Goal: Task Accomplishment & Management: Manage account settings

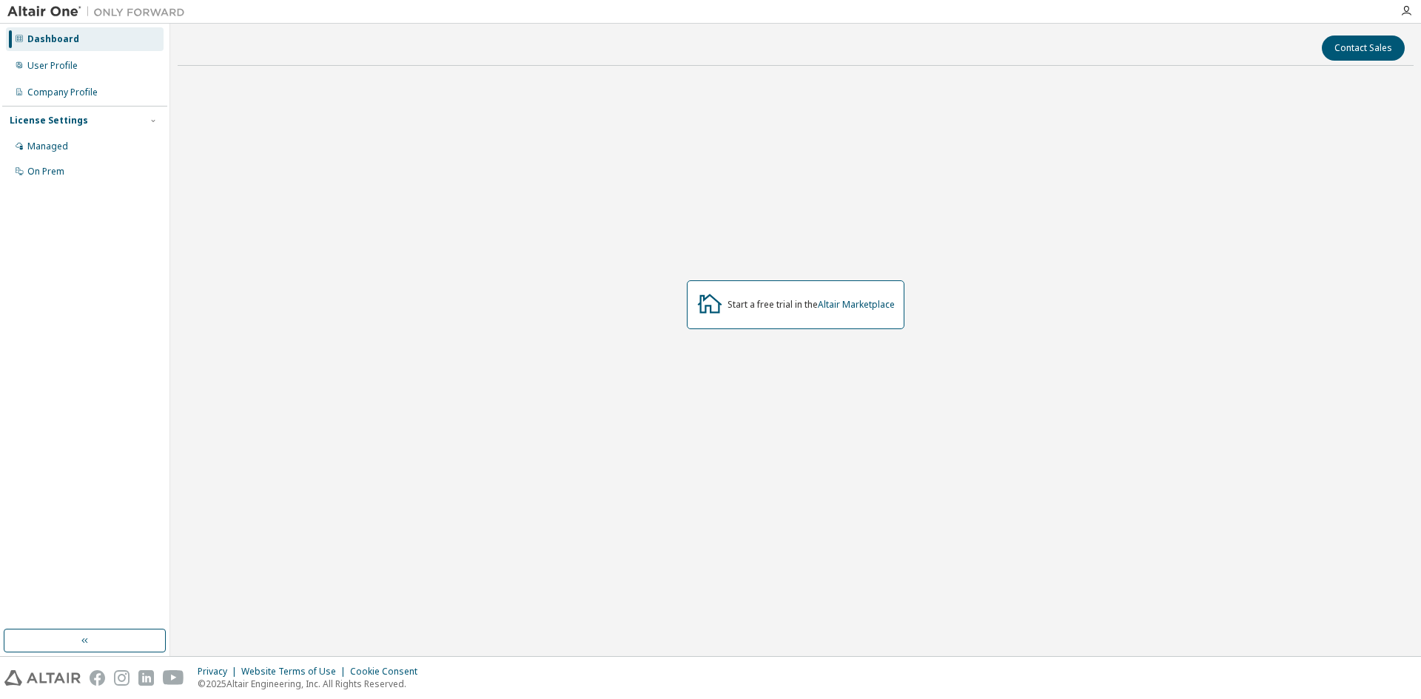
click at [38, 175] on div "On Prem" at bounding box center [45, 172] width 37 height 12
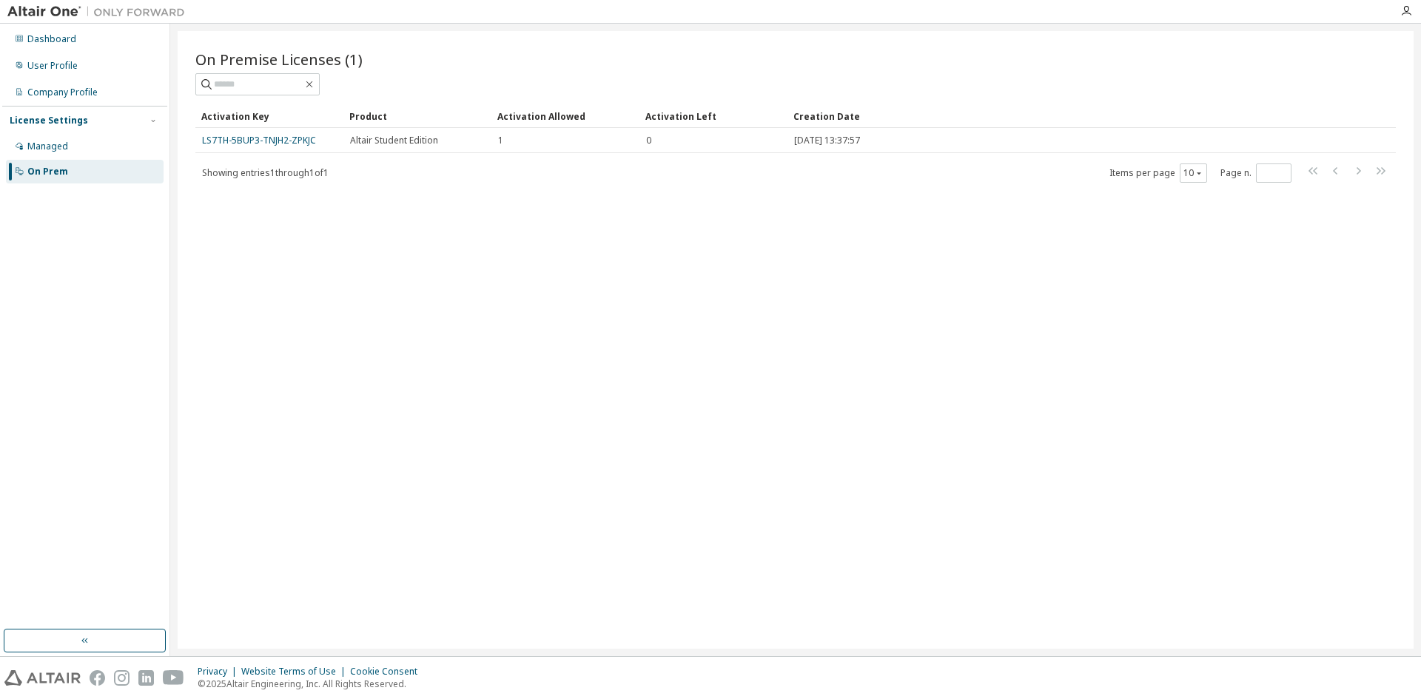
click at [272, 141] on link "LS7TH-5BUP3-TNJH2-ZPKJC" at bounding box center [259, 140] width 114 height 13
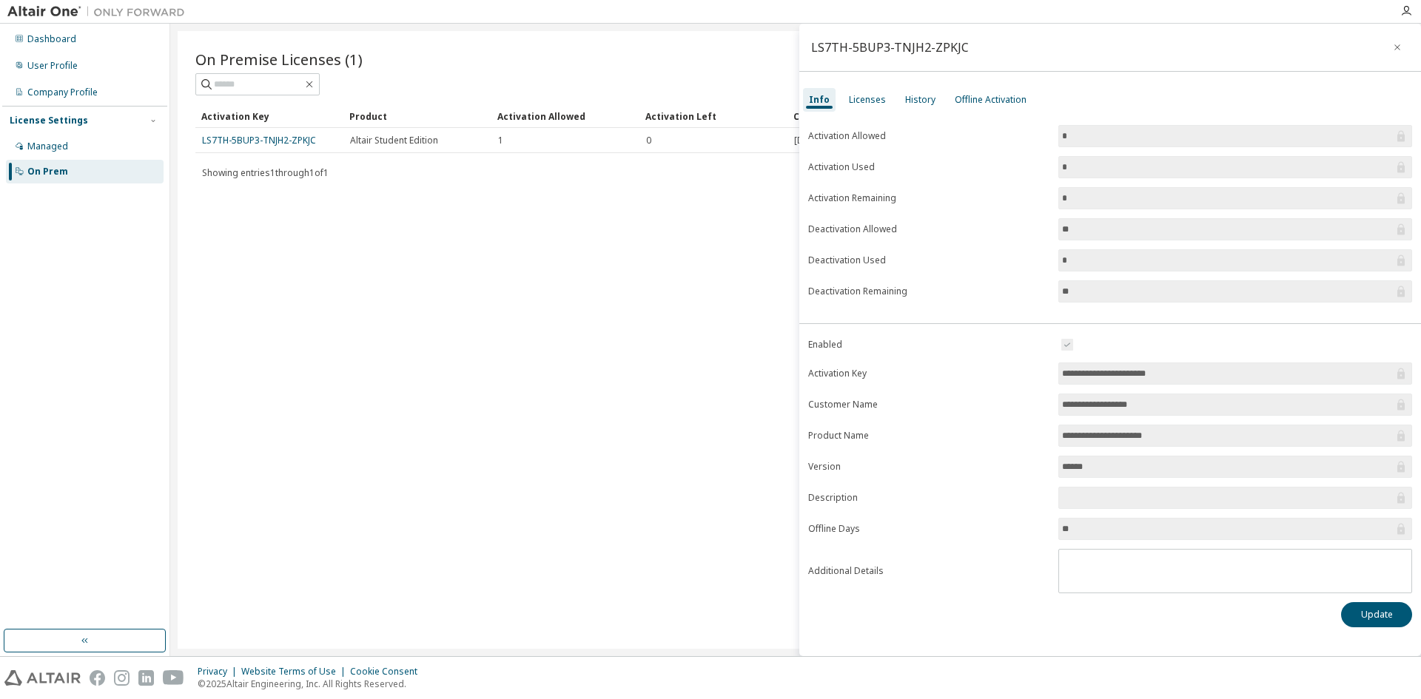
click at [870, 101] on div "Licenses" at bounding box center [867, 100] width 37 height 12
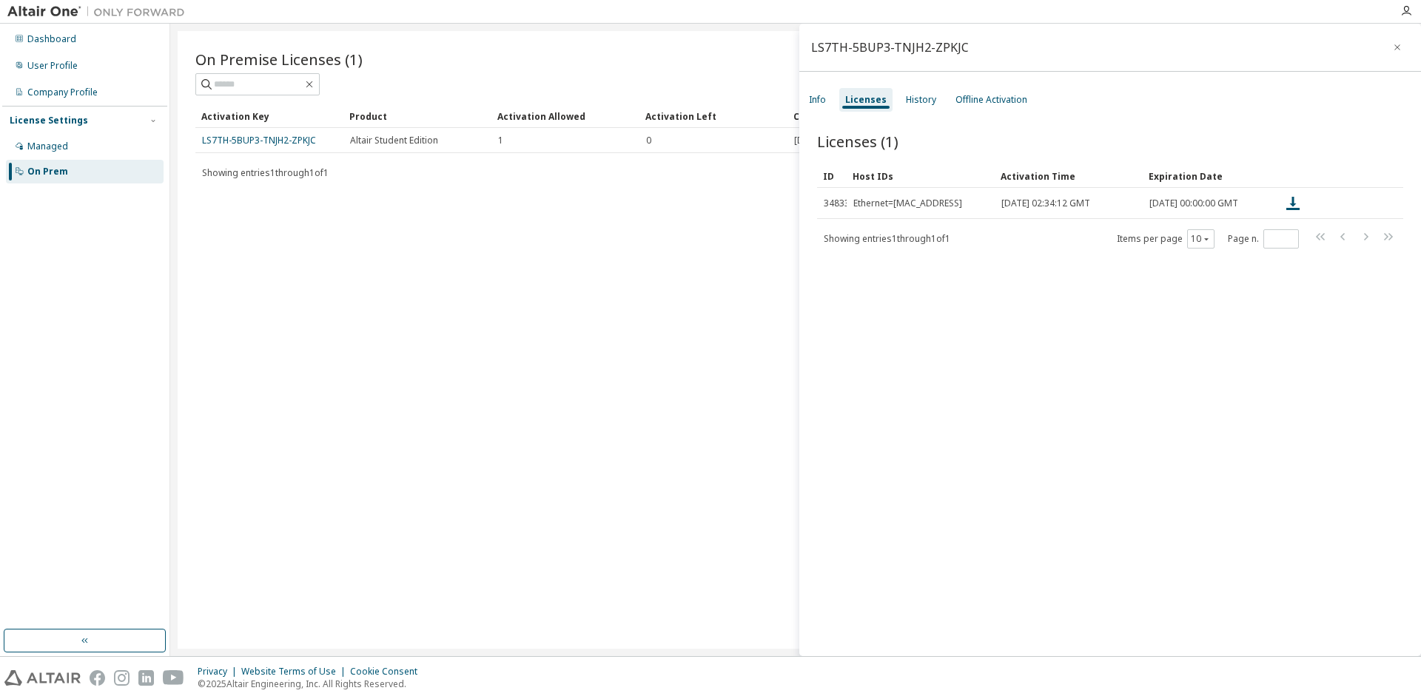
click at [667, 206] on div "On Premise Licenses (1) Clear Load Save Save As Field Operator Value Select fil…" at bounding box center [796, 340] width 1236 height 618
click at [79, 144] on div "Managed" at bounding box center [85, 147] width 158 height 24
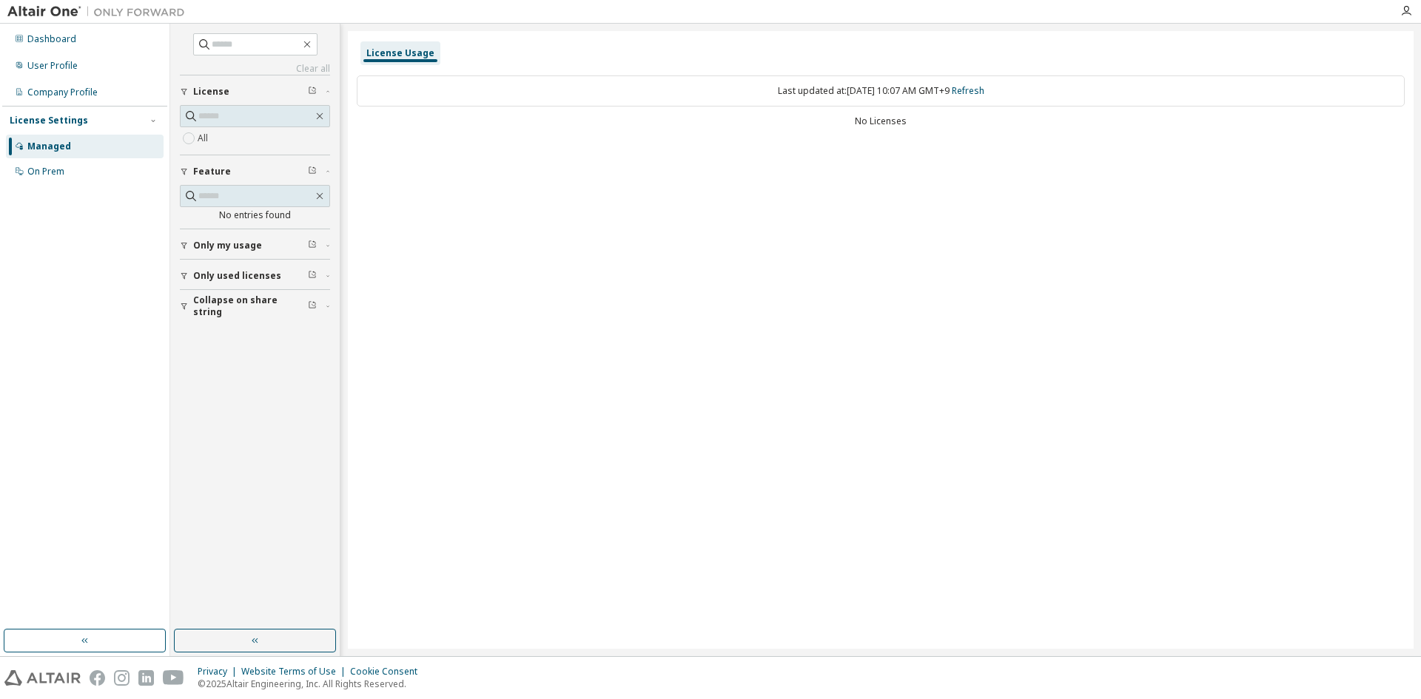
click at [57, 70] on div "User Profile" at bounding box center [52, 66] width 50 height 12
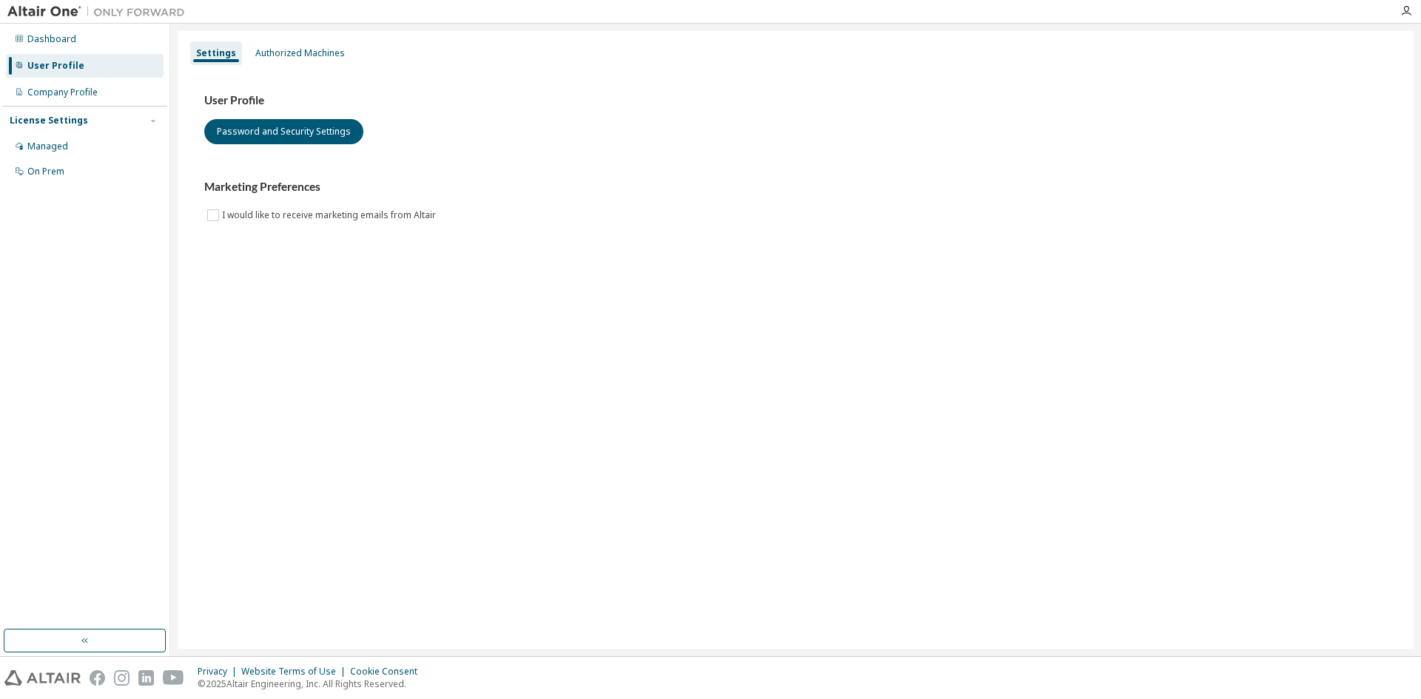
click at [58, 41] on div "Dashboard" at bounding box center [51, 39] width 49 height 12
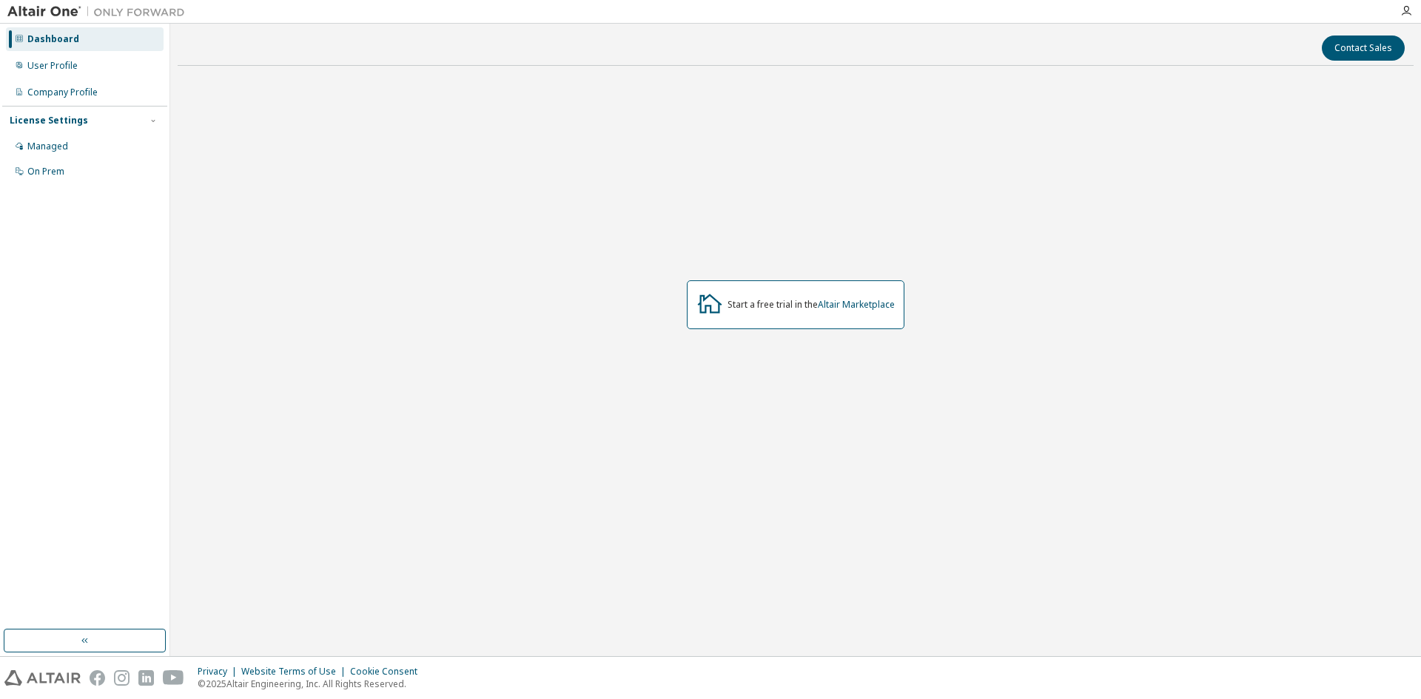
click at [49, 169] on div "On Prem" at bounding box center [45, 172] width 37 height 12
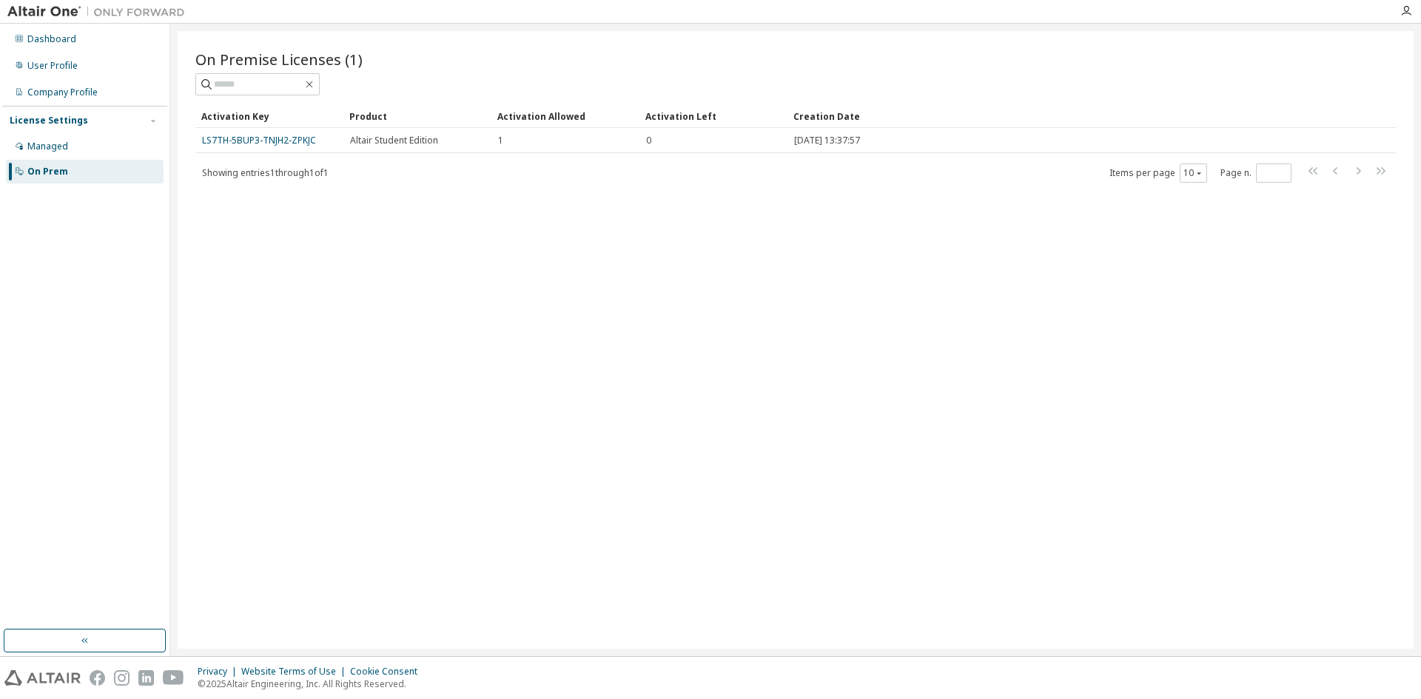
click at [301, 143] on link "LS7TH-5BUP3-TNJH2-ZPKJC" at bounding box center [259, 140] width 114 height 13
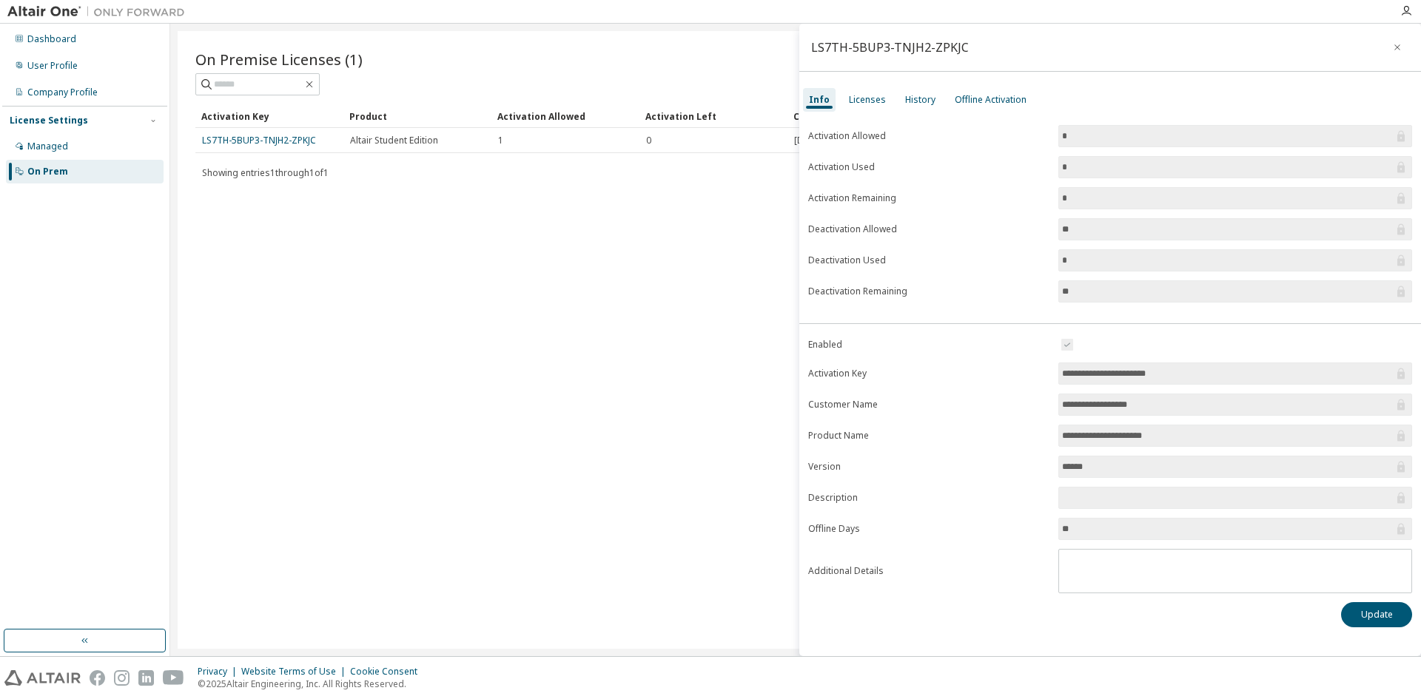
click at [501, 138] on span "1" at bounding box center [500, 141] width 5 height 12
click at [1111, 138] on input "*" at bounding box center [1228, 136] width 332 height 15
click at [1072, 334] on div "**********" at bounding box center [1110, 376] width 622 height 526
click at [875, 98] on div "Licenses" at bounding box center [867, 100] width 37 height 12
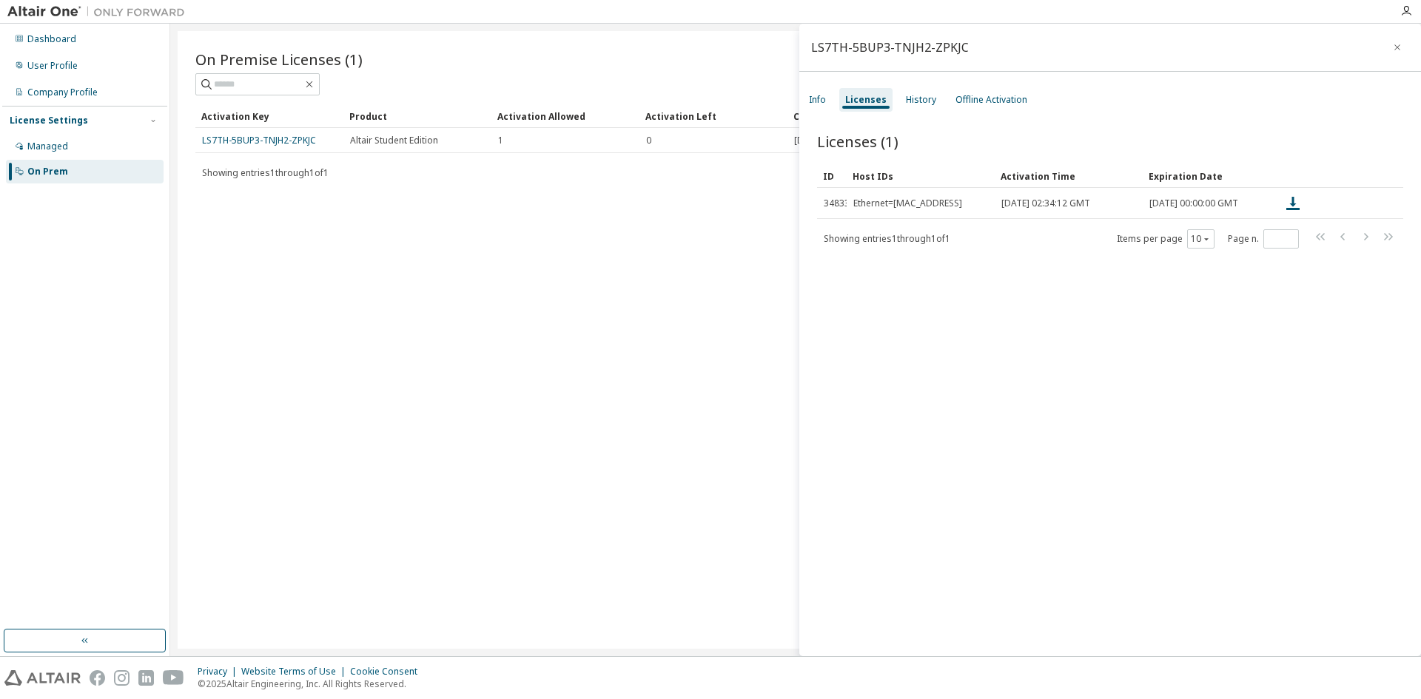
click at [967, 102] on div "Offline Activation" at bounding box center [991, 100] width 72 height 12
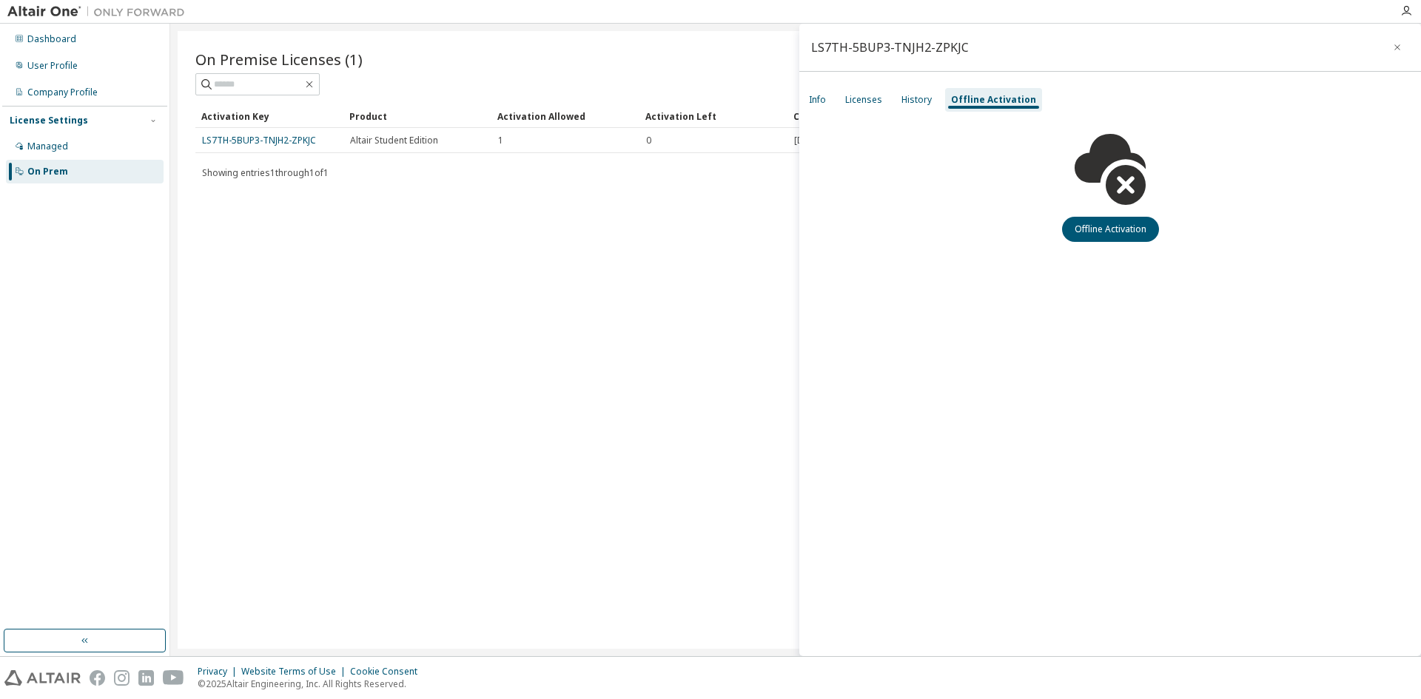
click at [851, 104] on div "Licenses" at bounding box center [863, 100] width 37 height 12
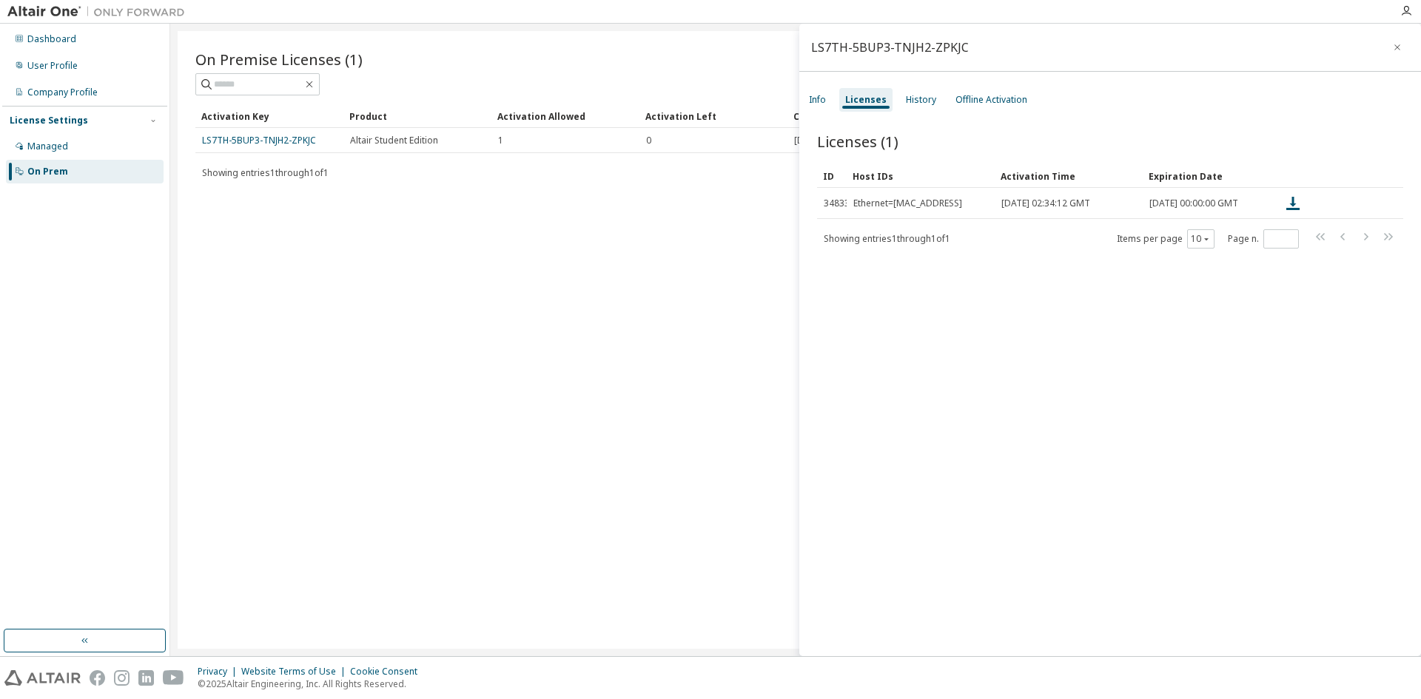
click at [906, 104] on div "History" at bounding box center [921, 100] width 30 height 12
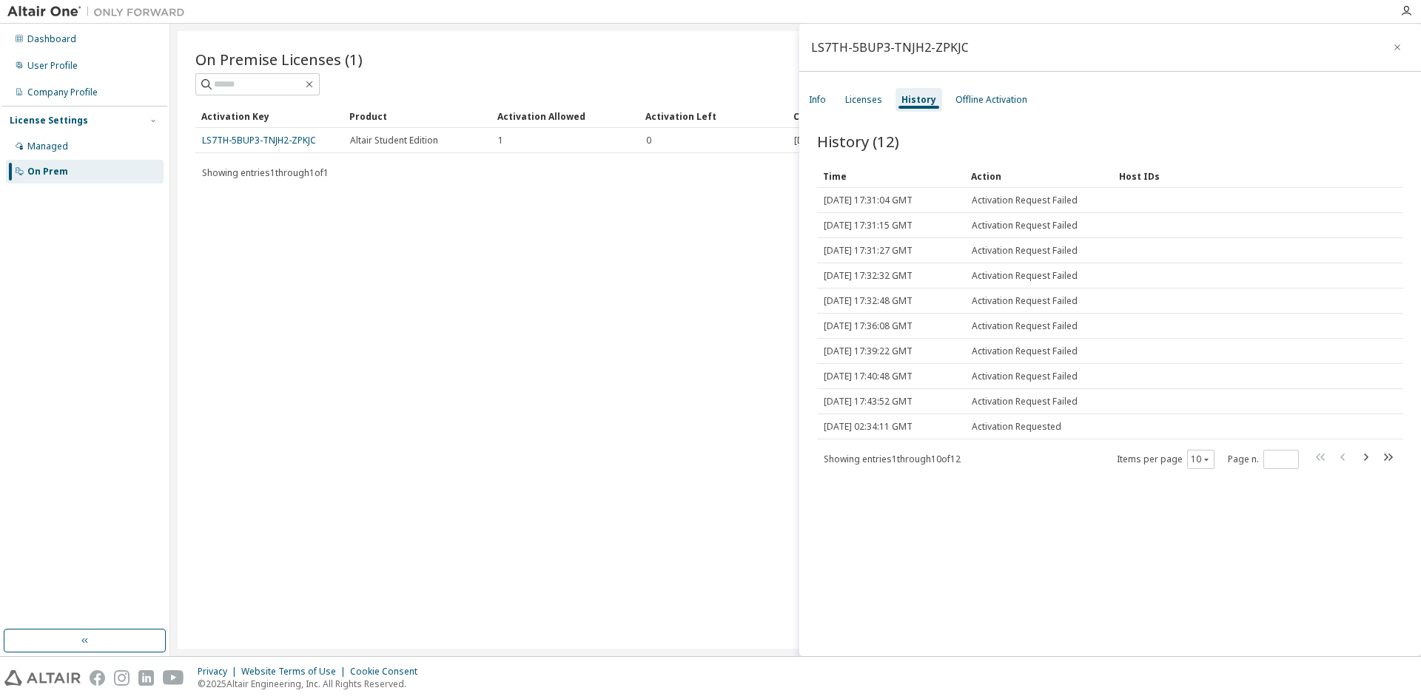
click at [822, 102] on div "Info" at bounding box center [817, 100] width 17 height 12
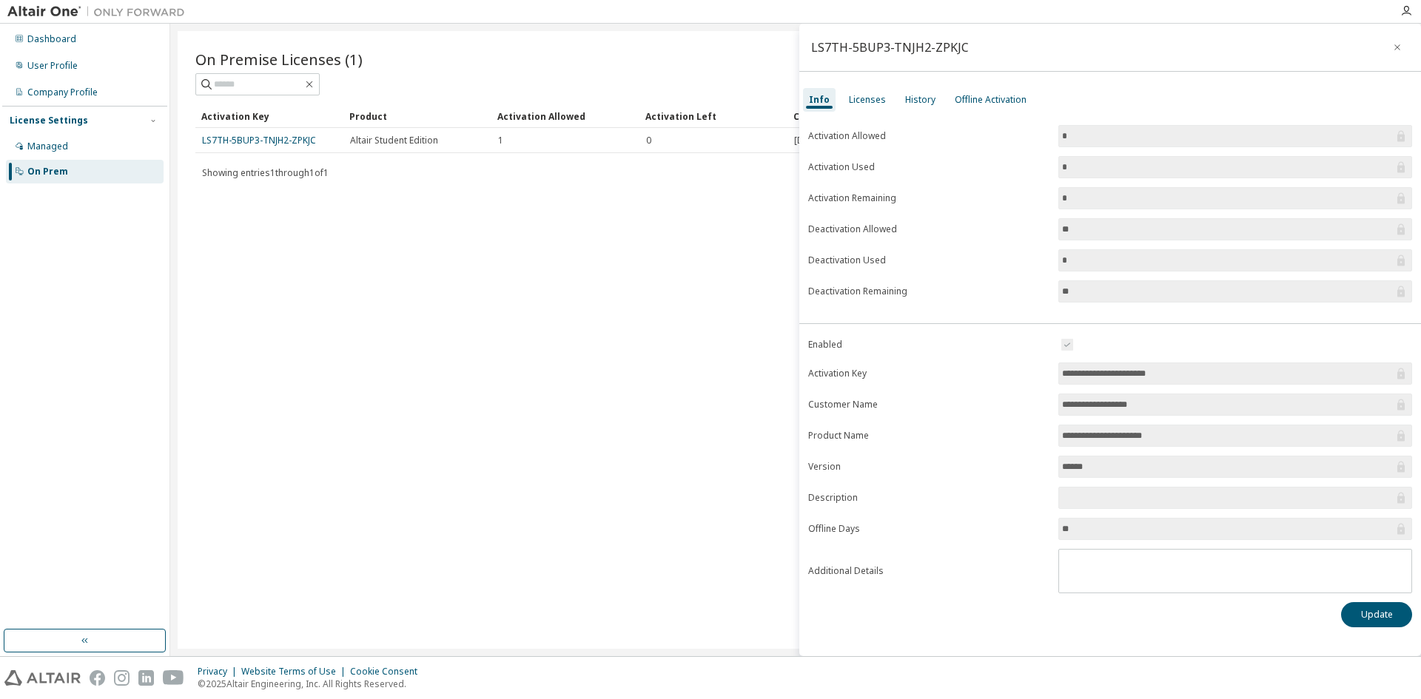
click at [726, 196] on div "On Premise Licenses (1) Clear Load Save Save As Field Operator Value Select fil…" at bounding box center [796, 340] width 1236 height 618
click at [1401, 52] on icon "button" at bounding box center [1397, 47] width 10 height 12
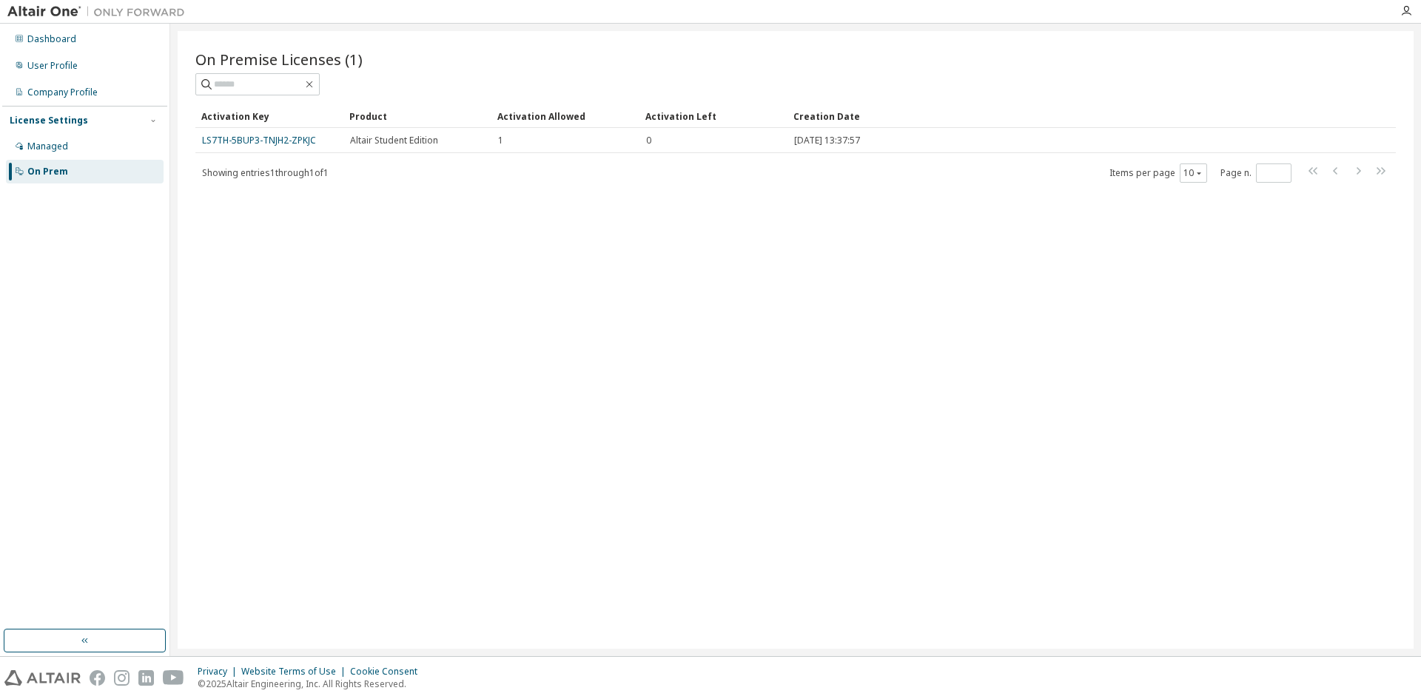
click at [89, 63] on div "User Profile" at bounding box center [85, 66] width 158 height 24
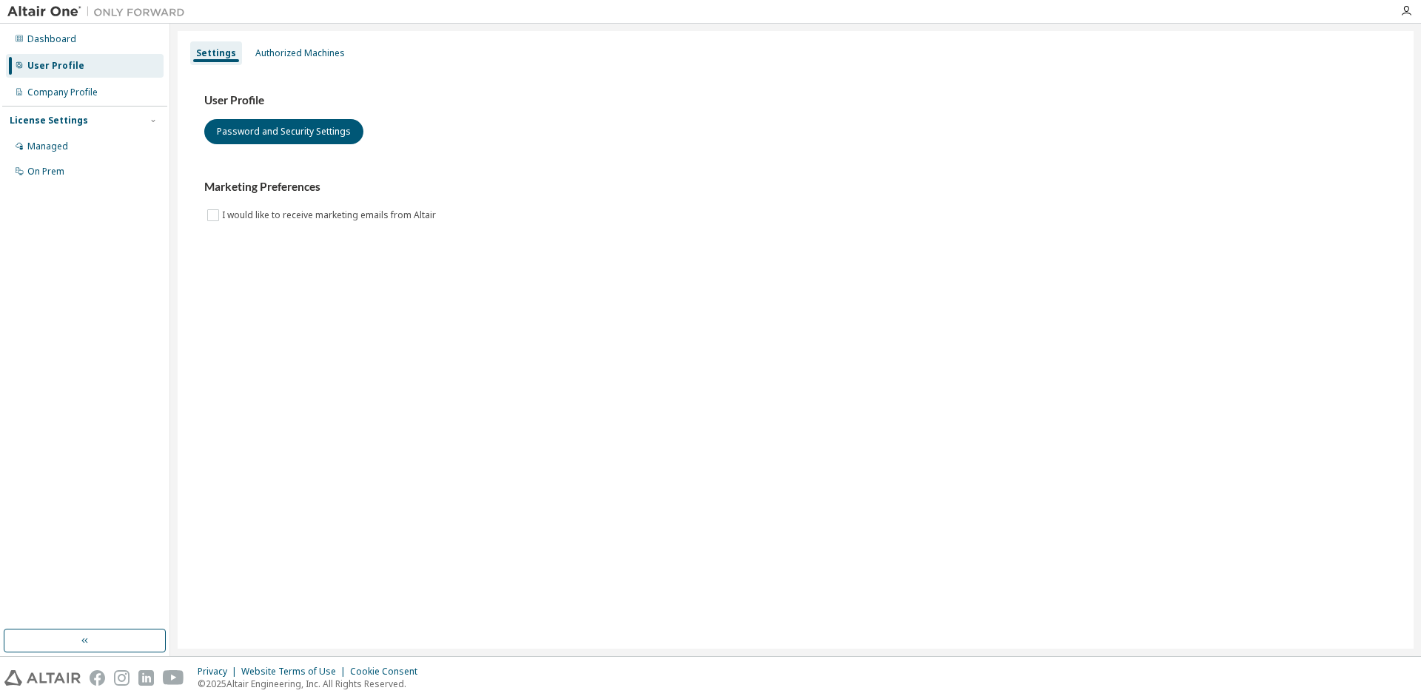
click at [266, 53] on div "Authorized Machines" at bounding box center [300, 53] width 90 height 12
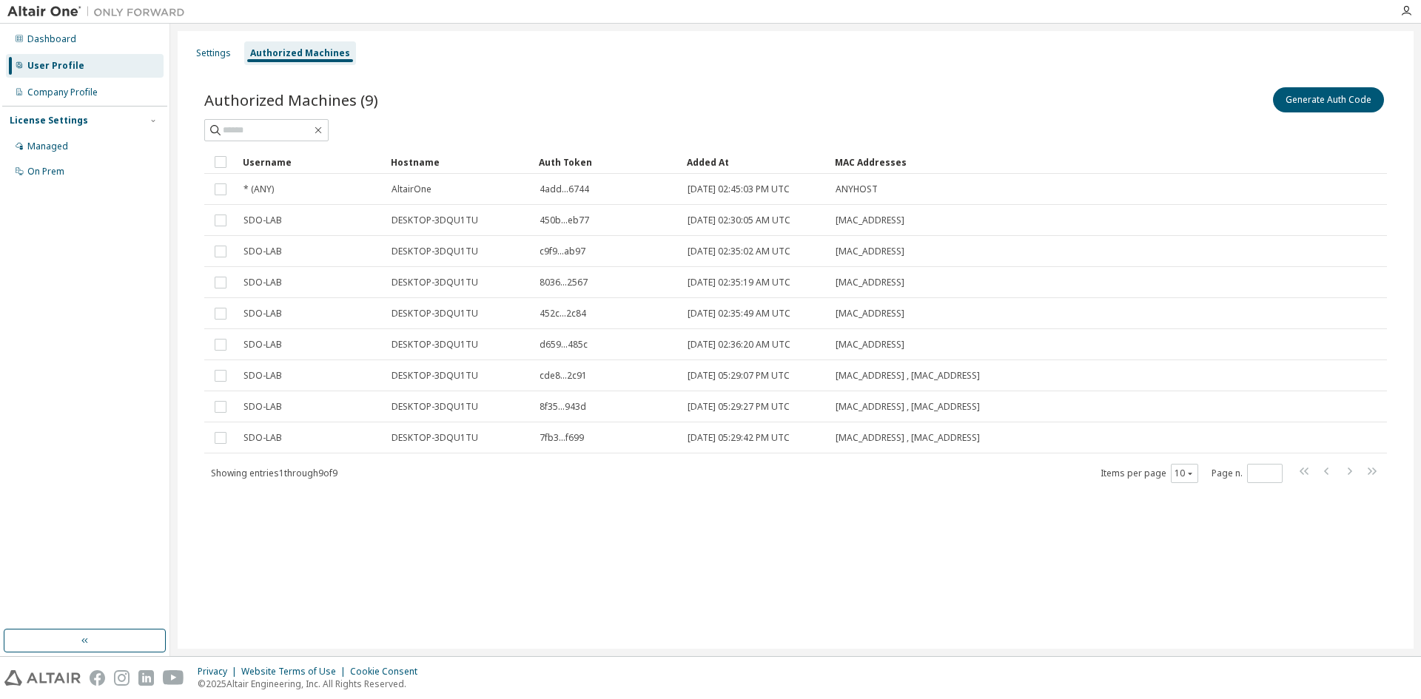
click at [1410, 10] on icon "button" at bounding box center [1406, 11] width 12 height 12
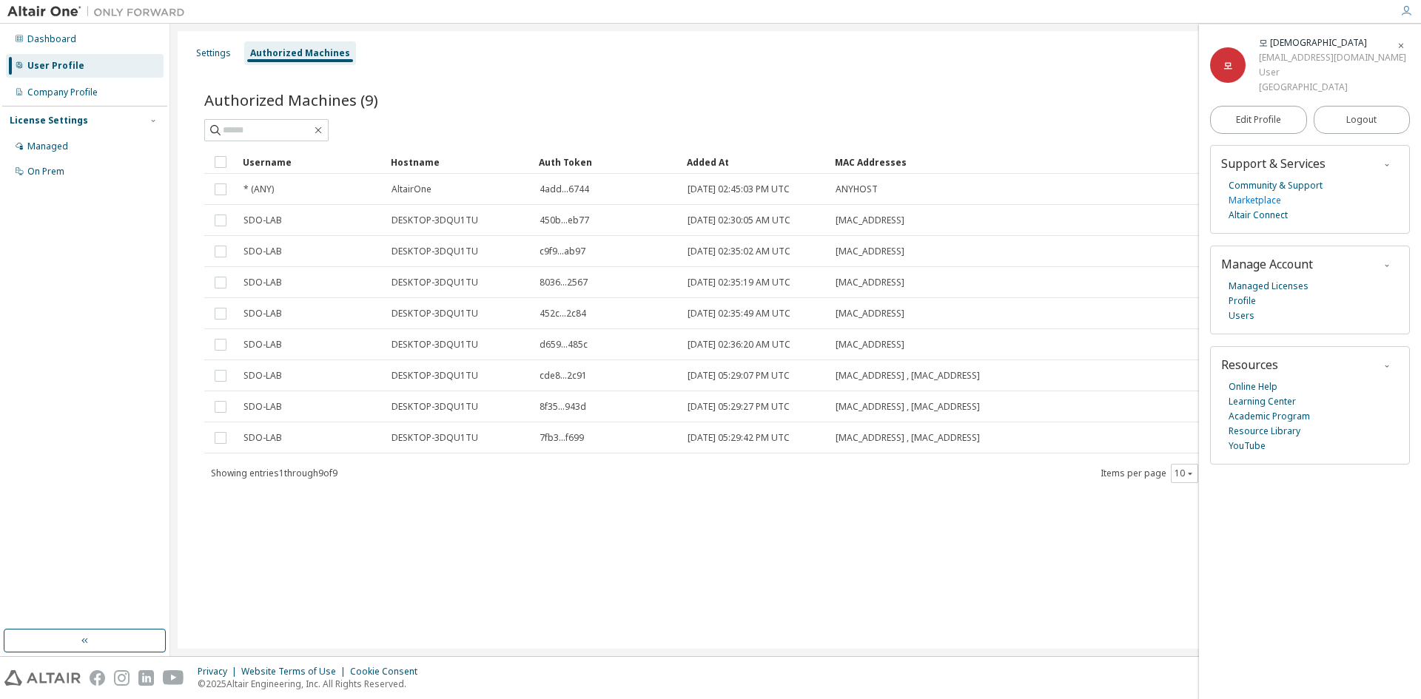
click at [1266, 195] on link "Marketplace" at bounding box center [1254, 200] width 53 height 15
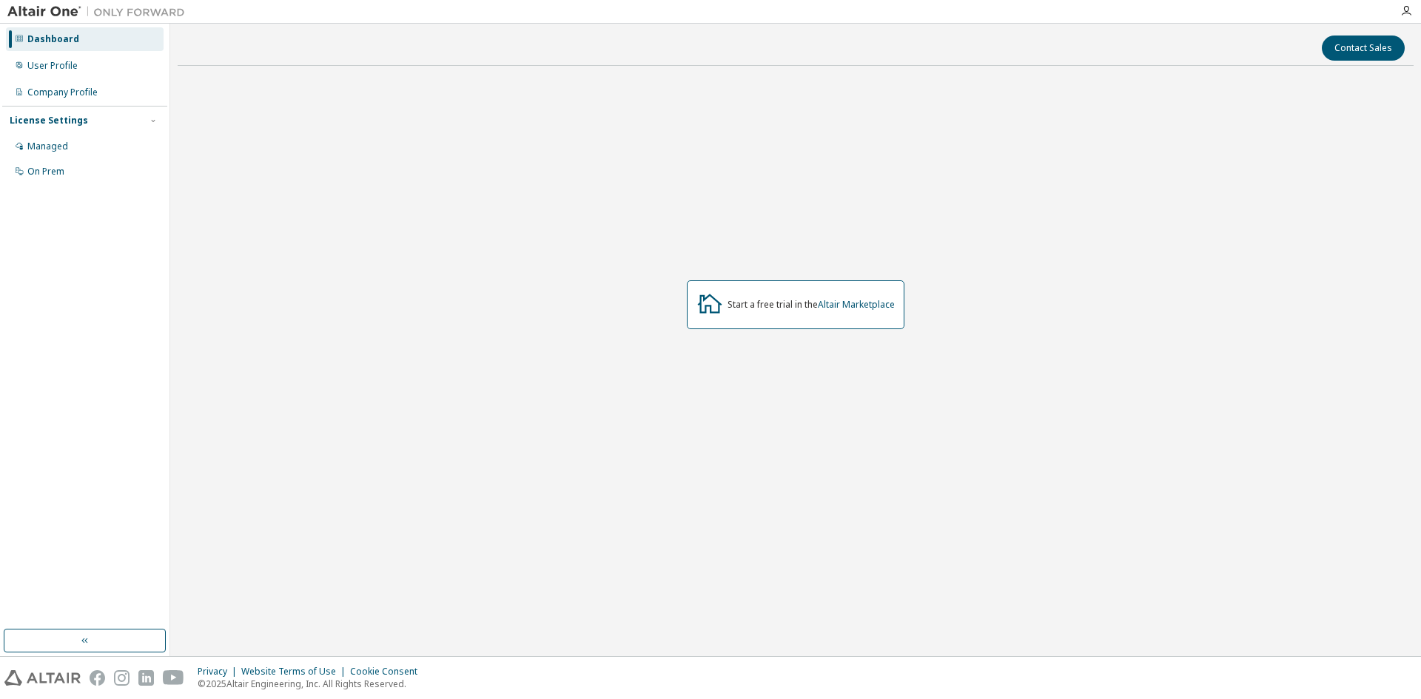
click at [98, 147] on div "Managed" at bounding box center [85, 147] width 158 height 24
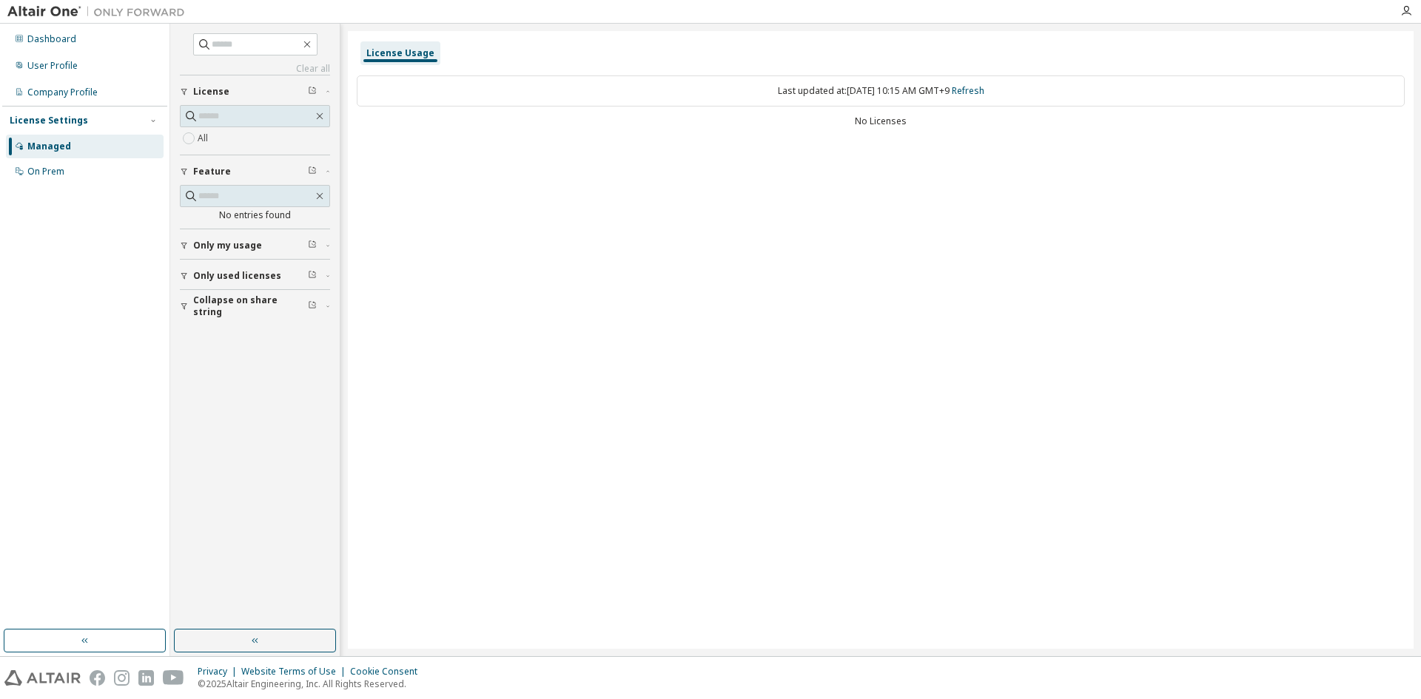
click at [232, 245] on span "Only my usage" at bounding box center [227, 246] width 69 height 12
click at [84, 72] on div "User Profile" at bounding box center [85, 66] width 158 height 24
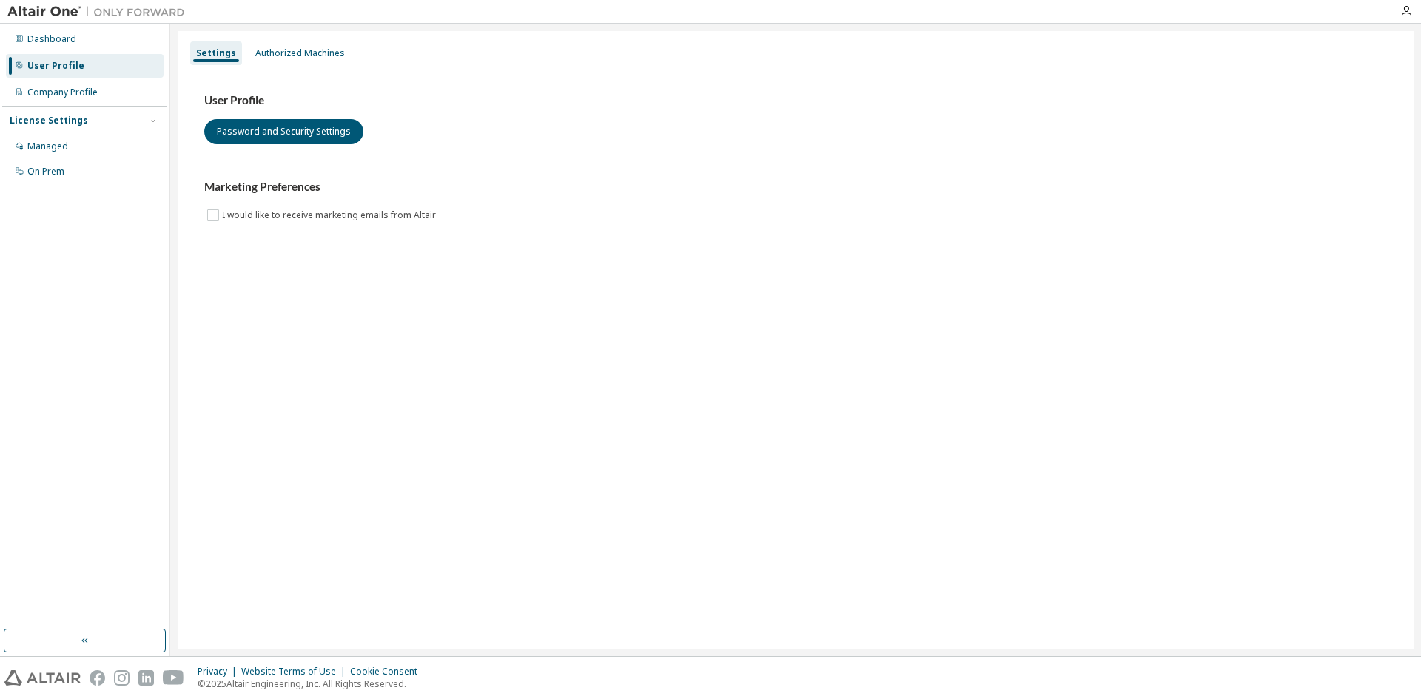
click at [281, 52] on div "Authorized Machines" at bounding box center [300, 53] width 90 height 12
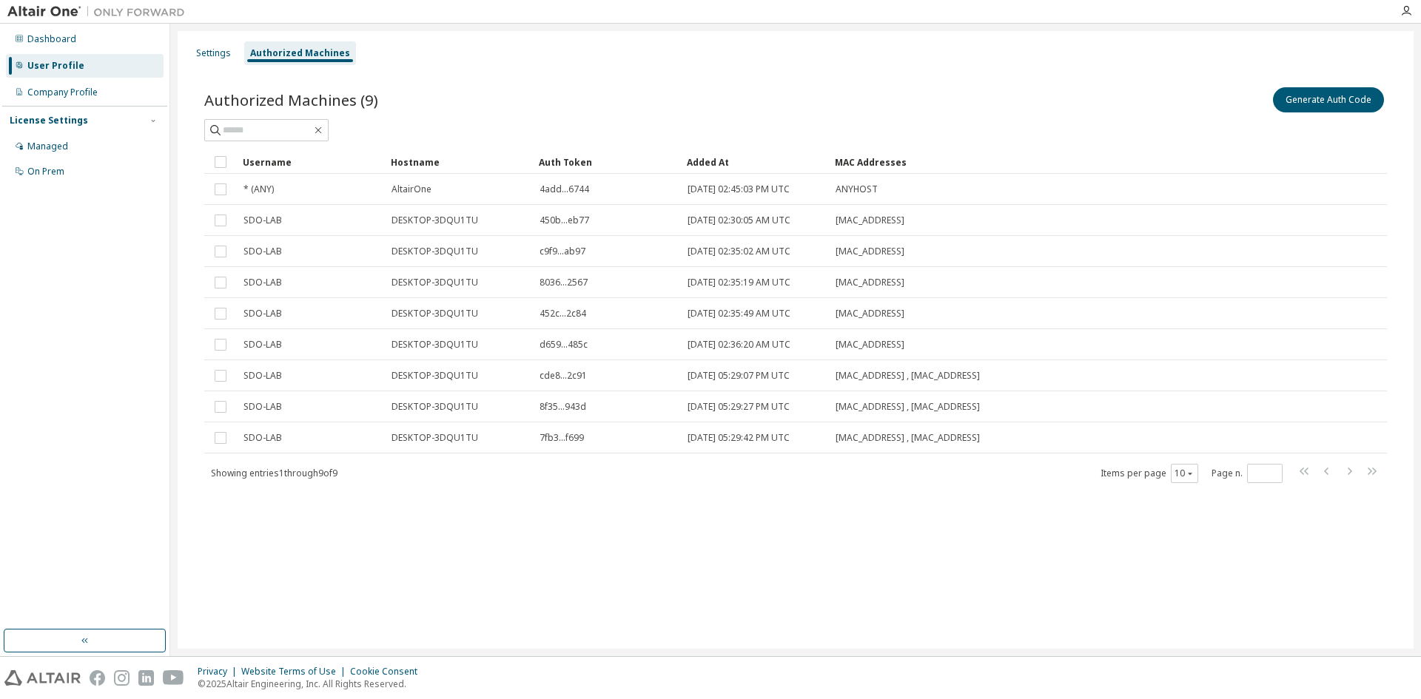
click at [59, 170] on div "On Prem" at bounding box center [45, 172] width 37 height 12
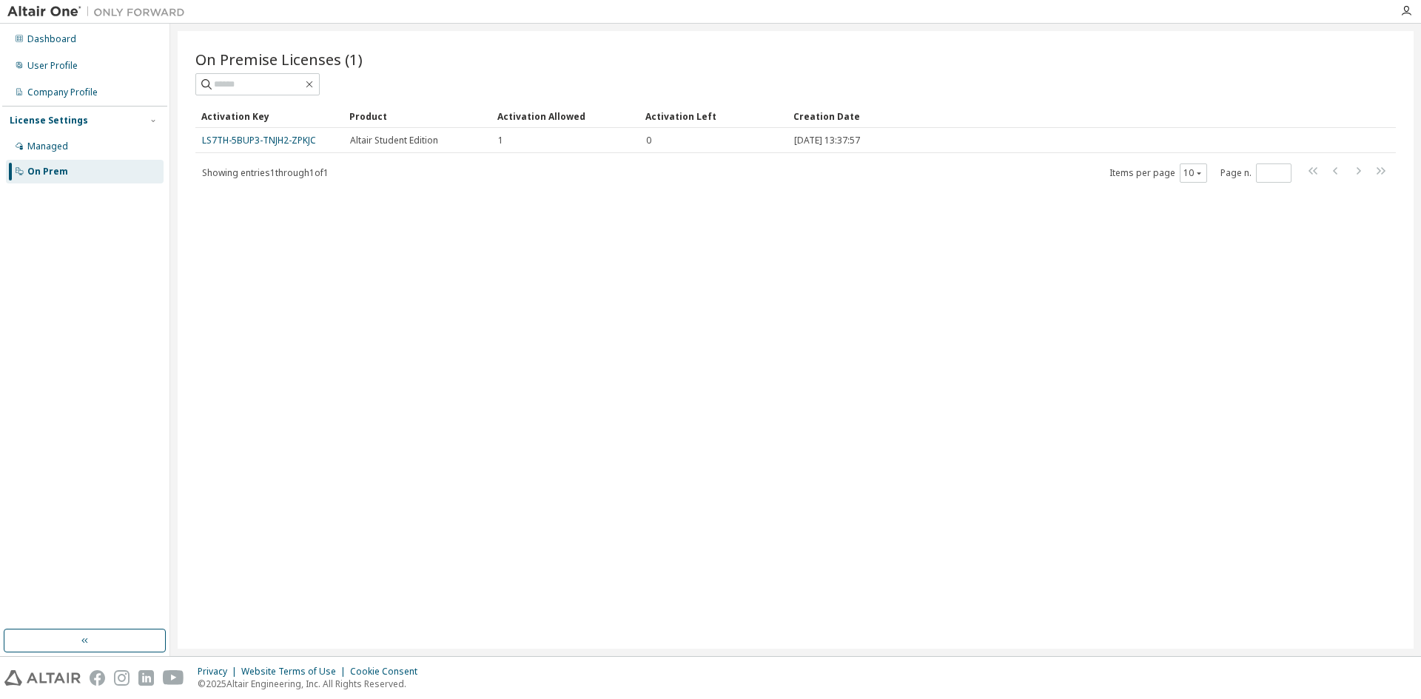
click at [299, 144] on link "LS7TH-5BUP3-TNJH2-ZPKJC" at bounding box center [259, 140] width 114 height 13
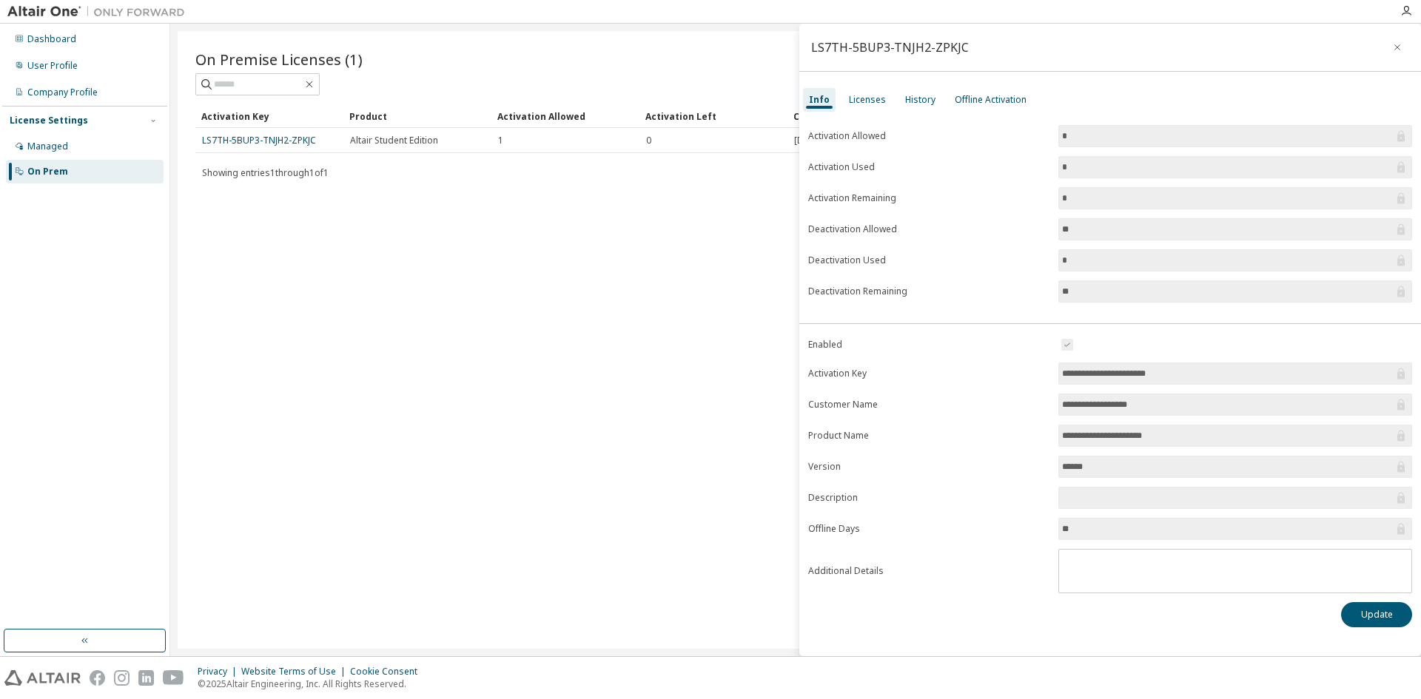
click at [858, 98] on div "Licenses" at bounding box center [867, 100] width 37 height 12
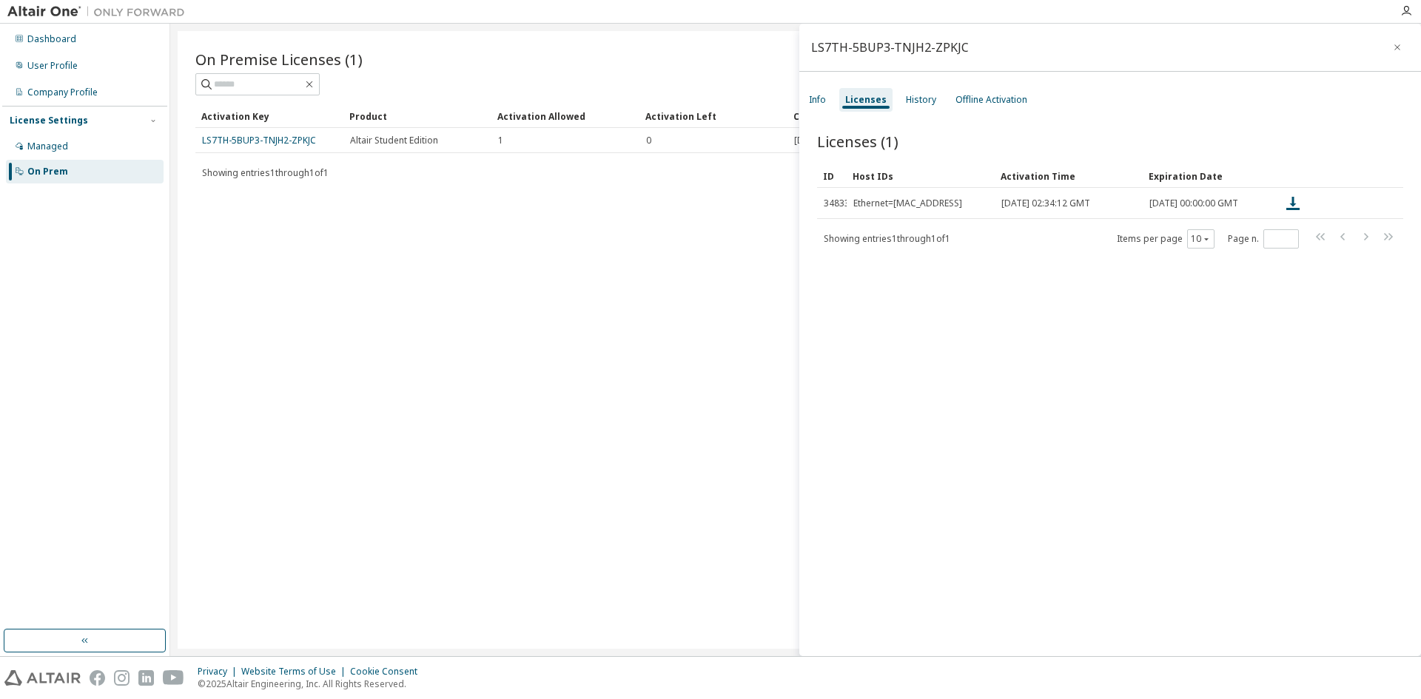
click at [1293, 204] on icon at bounding box center [1292, 203] width 13 height 13
click at [1214, 318] on div "Licenses (1) Clear Load Save Save As Field Operator Value Select filter Select …" at bounding box center [1110, 396] width 622 height 566
click at [929, 102] on div "History" at bounding box center [921, 100] width 30 height 12
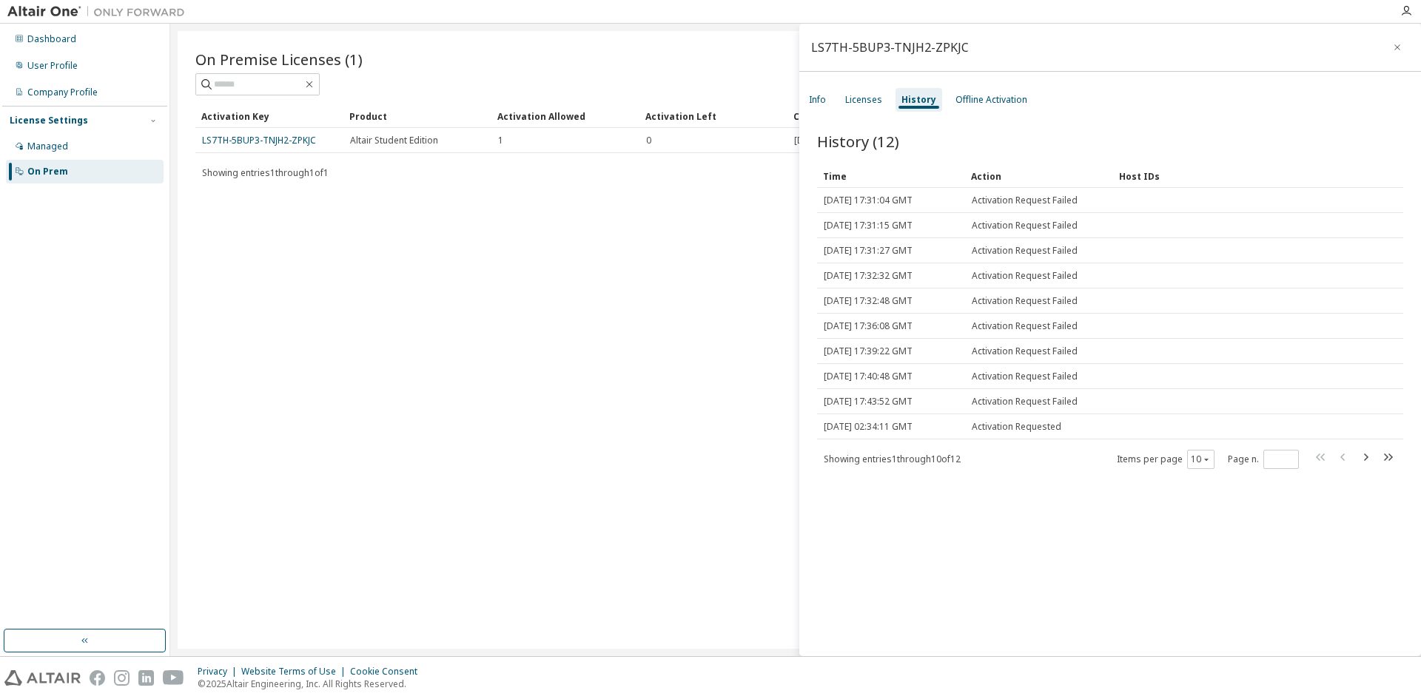
click at [997, 422] on span "Activation Requested" at bounding box center [1017, 427] width 90 height 12
click at [1012, 404] on span "Activation Request Failed" at bounding box center [1025, 402] width 106 height 12
click at [1002, 426] on span "Activation Requested" at bounding box center [1017, 427] width 90 height 12
click at [912, 426] on span "Wed, 26 Feb 2025 02:34:11 GMT" at bounding box center [868, 427] width 89 height 12
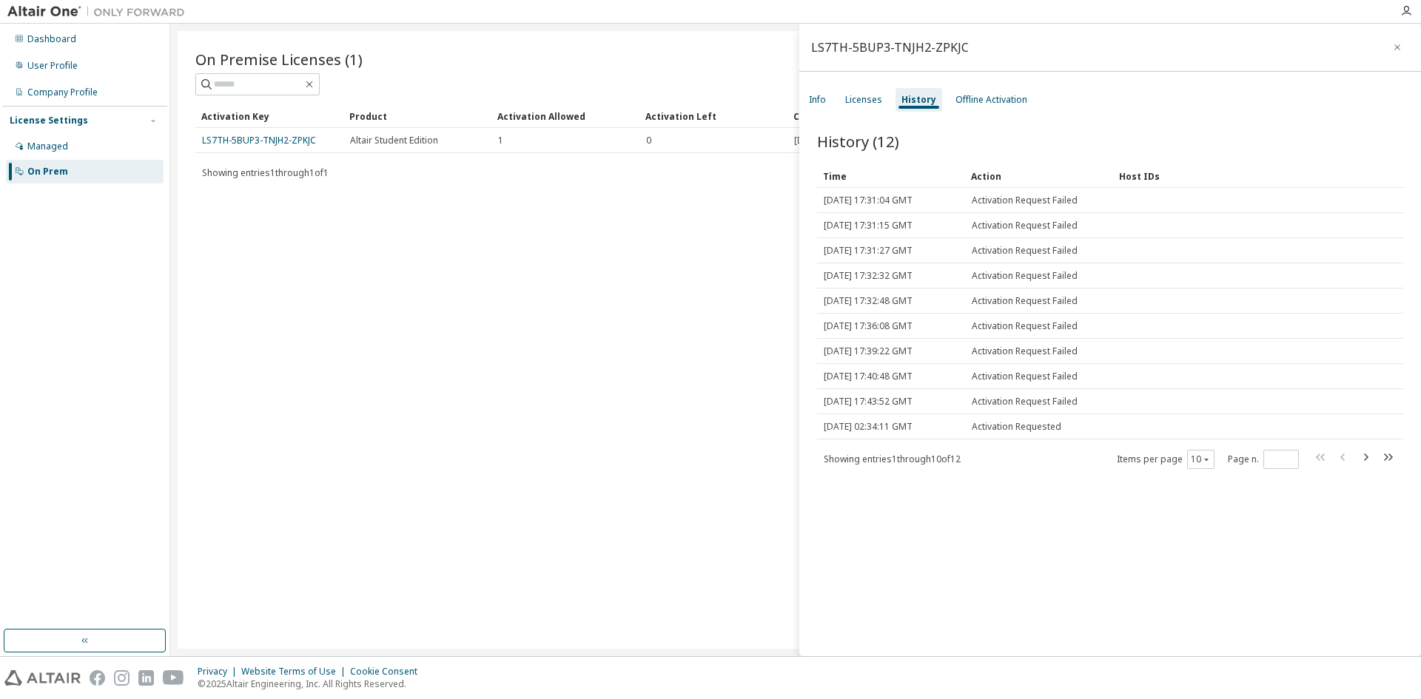
click at [983, 103] on div "Offline Activation" at bounding box center [991, 100] width 72 height 12
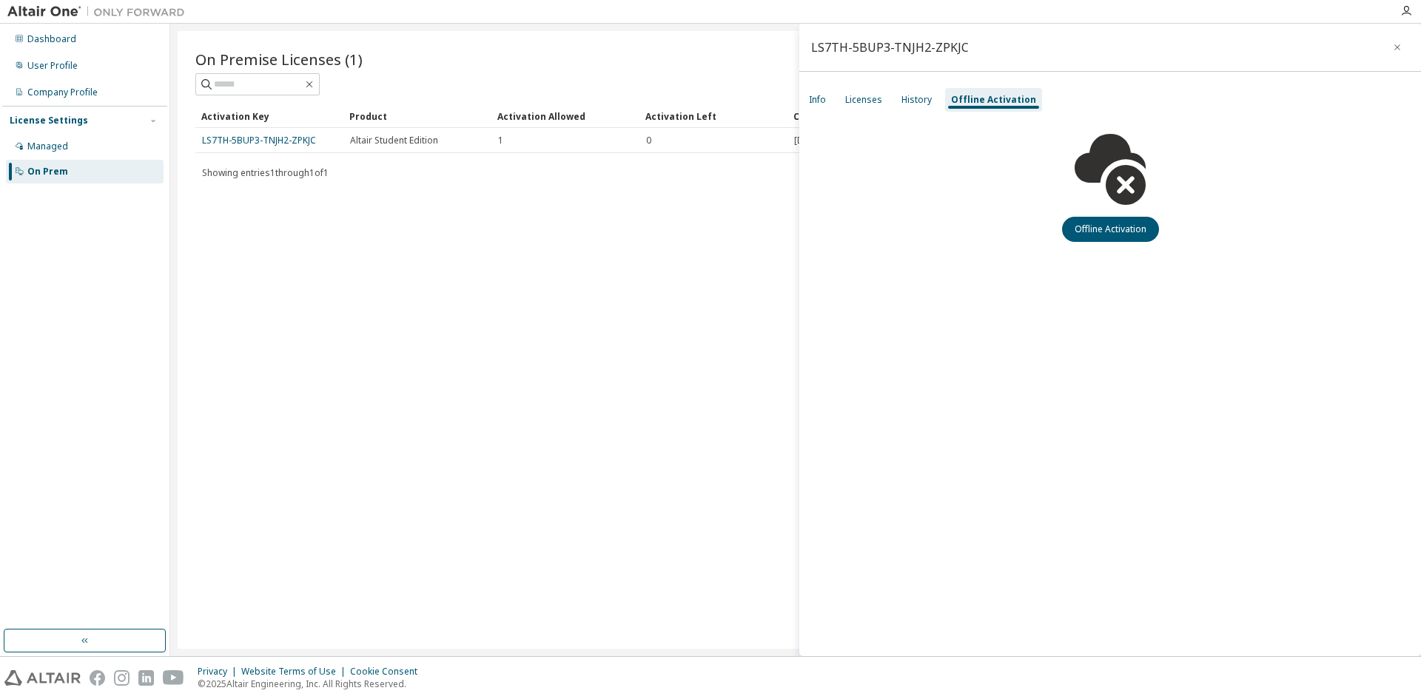
click at [823, 99] on div "Info" at bounding box center [817, 100] width 17 height 12
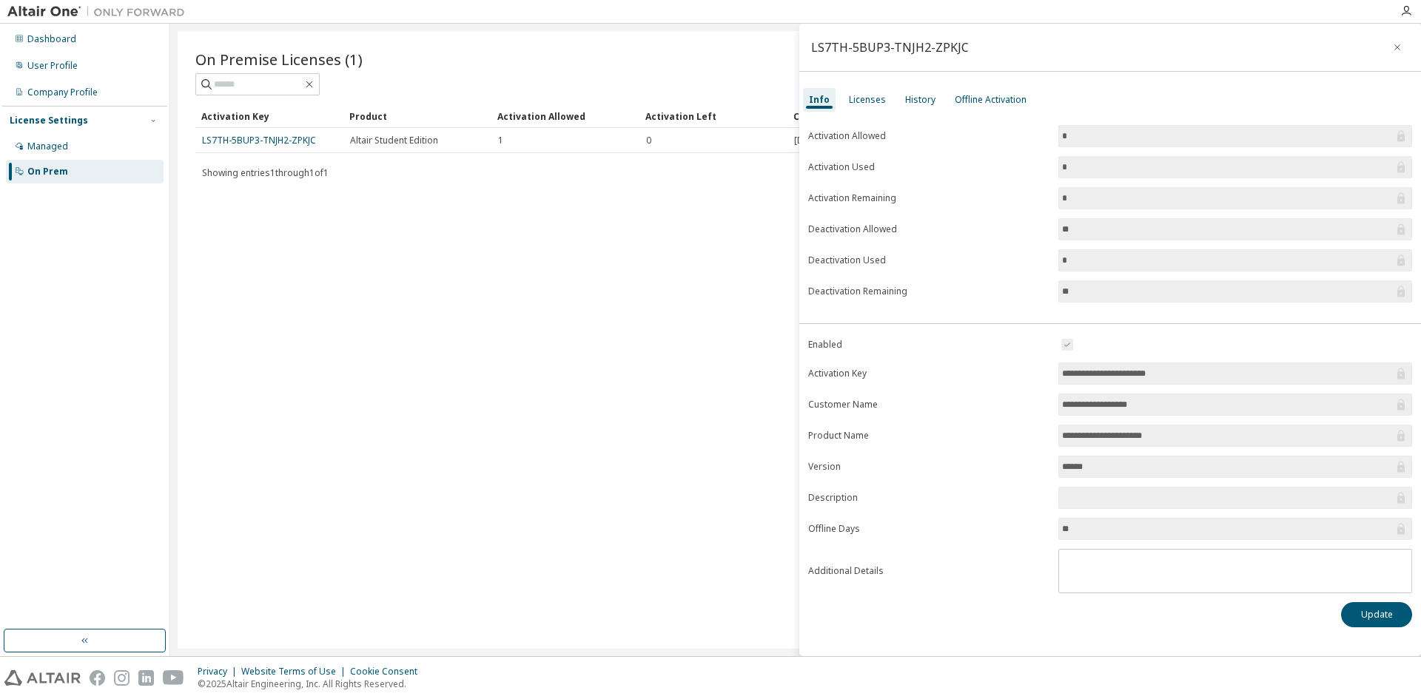
click at [1116, 377] on input "**********" at bounding box center [1228, 373] width 332 height 15
click at [1102, 414] on span "**********" at bounding box center [1235, 405] width 354 height 22
click at [1097, 435] on input "**********" at bounding box center [1228, 435] width 332 height 15
drag, startPoint x: 1094, startPoint y: 451, endPoint x: 1090, endPoint y: 462, distance: 11.3
click at [1093, 455] on form "**********" at bounding box center [1110, 465] width 604 height 258
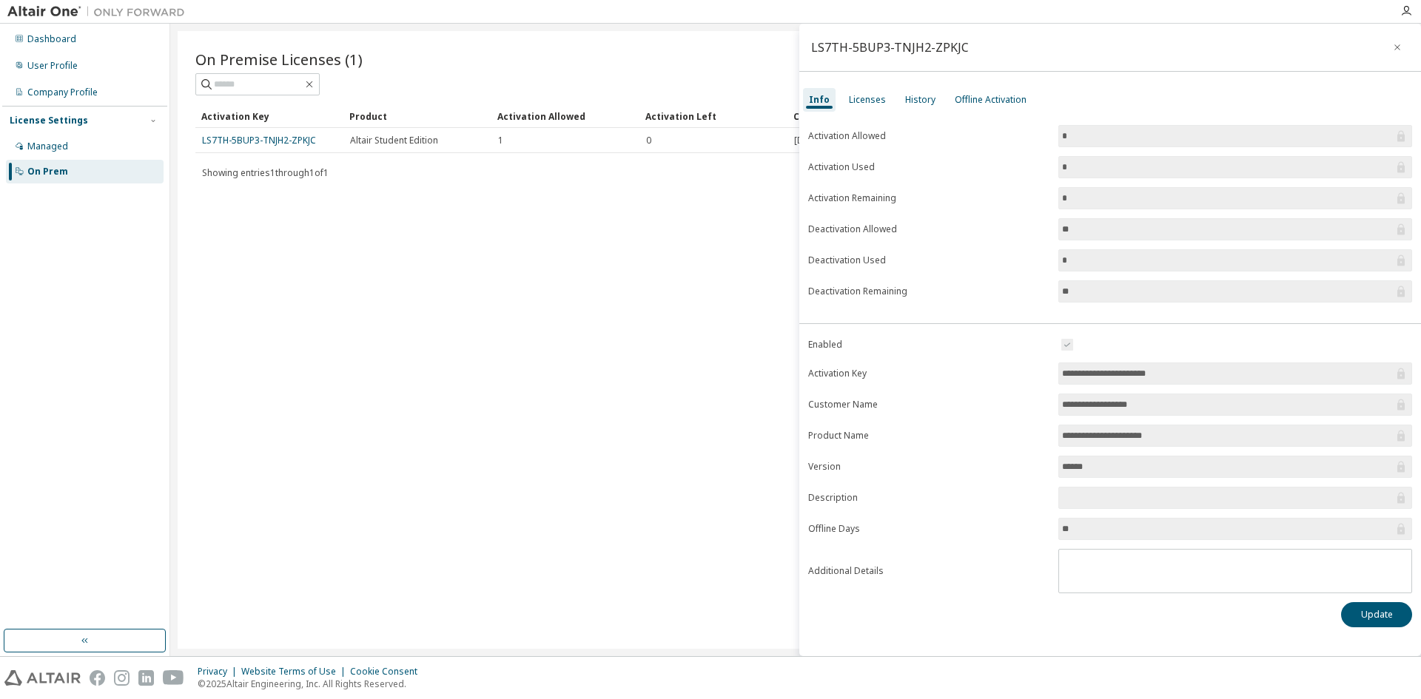
click at [1077, 516] on form "**********" at bounding box center [1110, 465] width 604 height 258
click at [1119, 166] on input "*" at bounding box center [1228, 167] width 332 height 15
click at [1129, 140] on input "*" at bounding box center [1228, 136] width 332 height 15
click at [969, 100] on div "Offline Activation" at bounding box center [991, 100] width 72 height 12
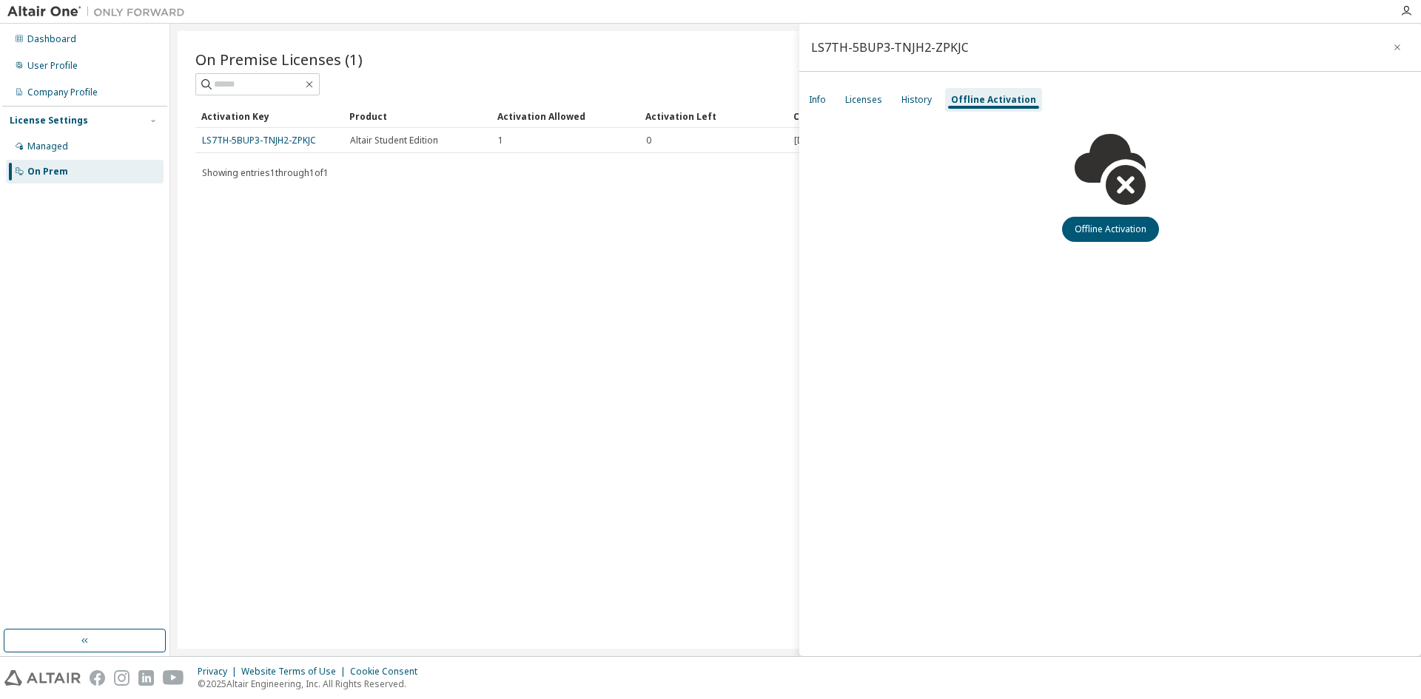
click at [852, 94] on div "Licenses" at bounding box center [863, 100] width 37 height 12
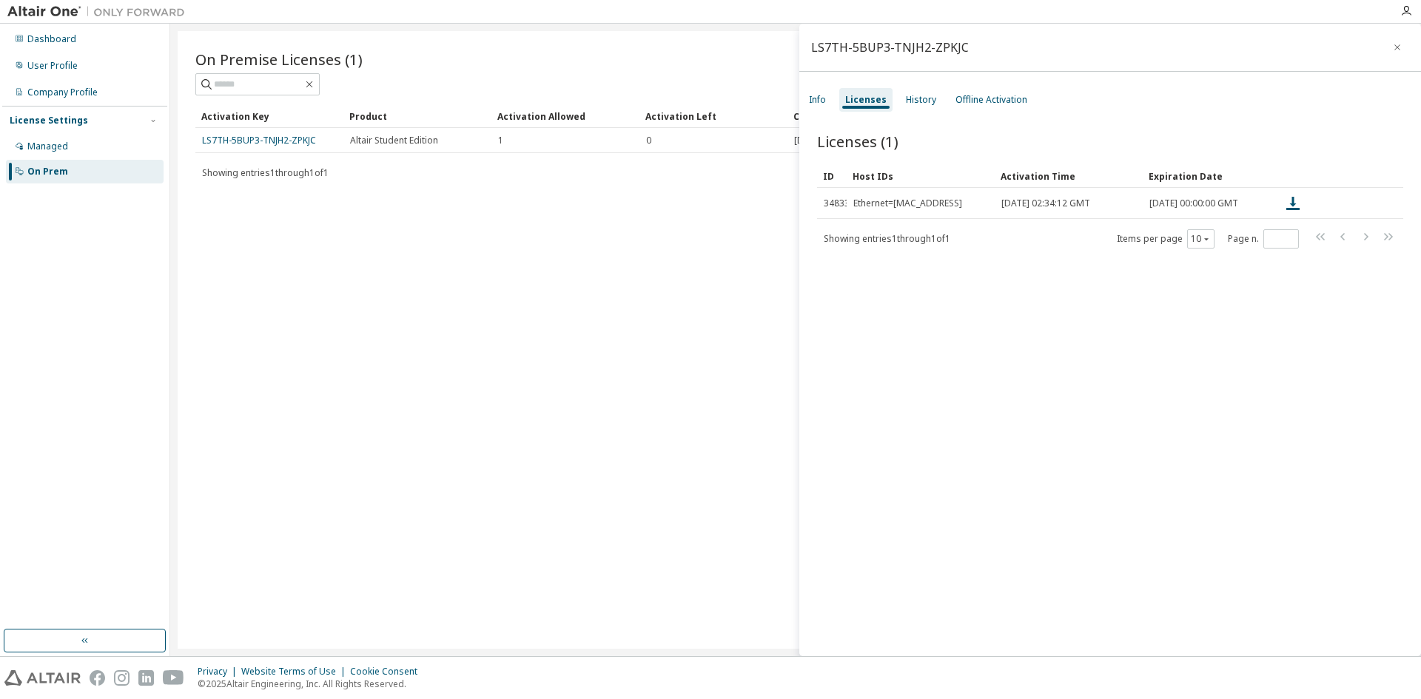
click at [819, 92] on div "Info" at bounding box center [817, 100] width 29 height 24
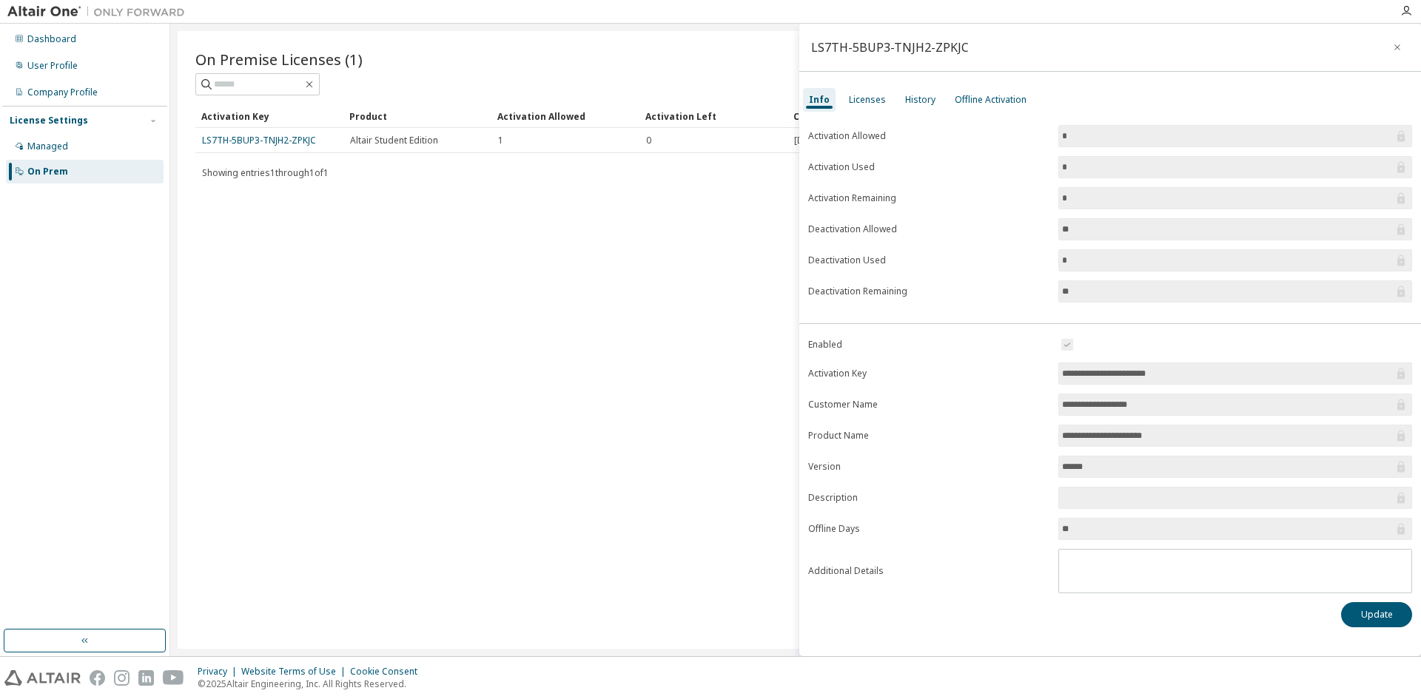
click at [868, 133] on label "Activation Allowed" at bounding box center [928, 136] width 241 height 12
click at [915, 102] on div "History" at bounding box center [920, 100] width 30 height 12
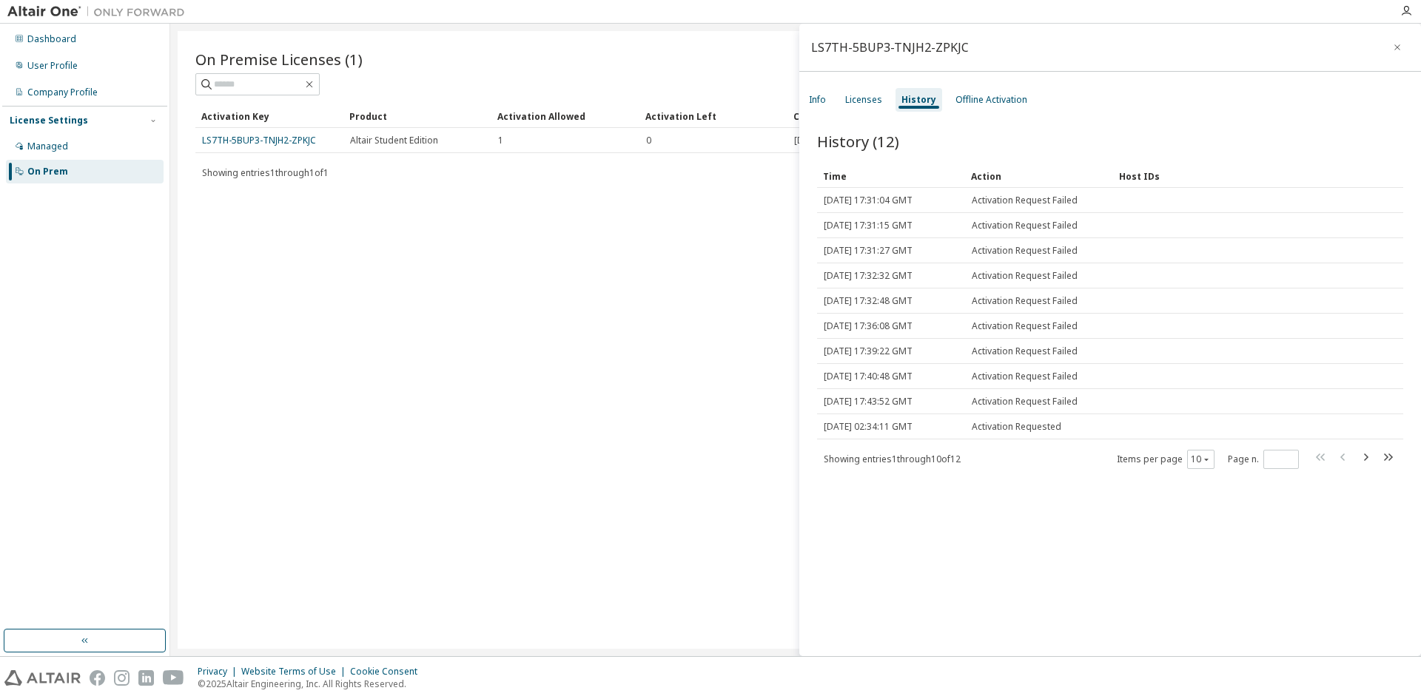
click at [70, 65] on div "User Profile" at bounding box center [52, 66] width 50 height 12
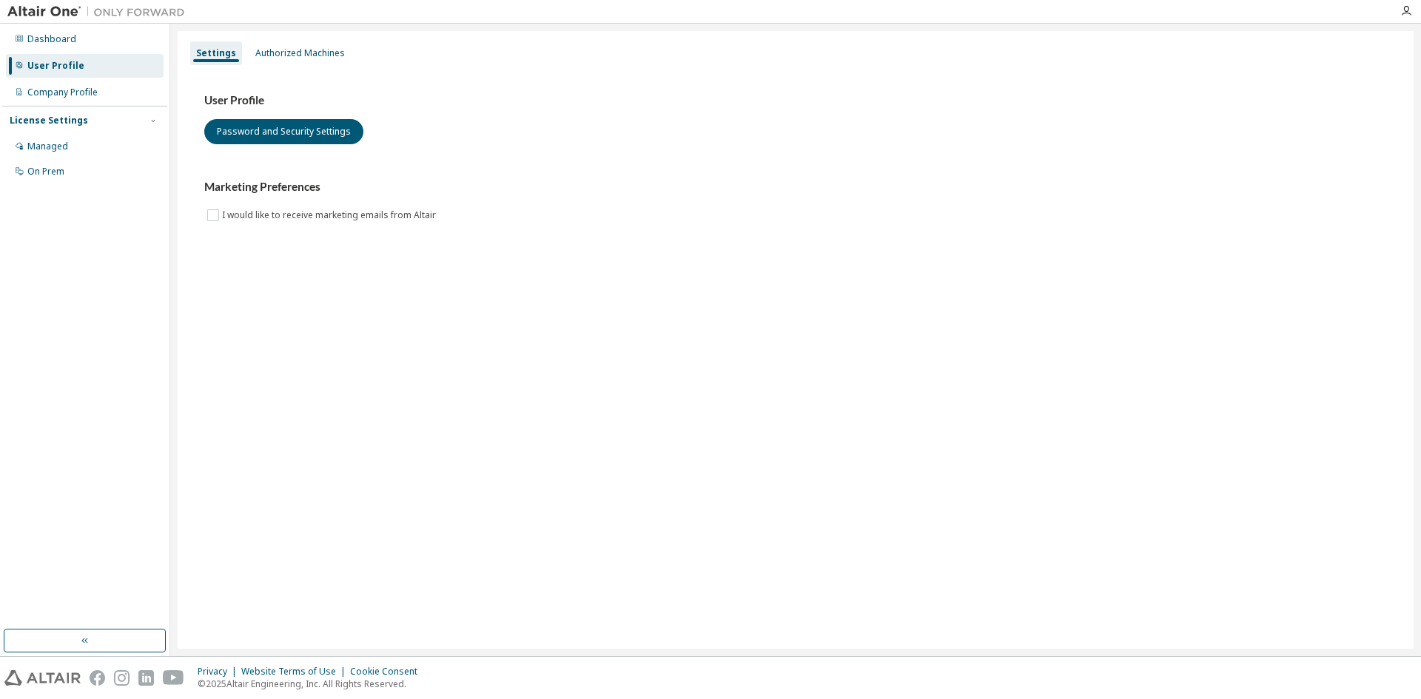
click at [262, 55] on div "Authorized Machines" at bounding box center [300, 53] width 90 height 12
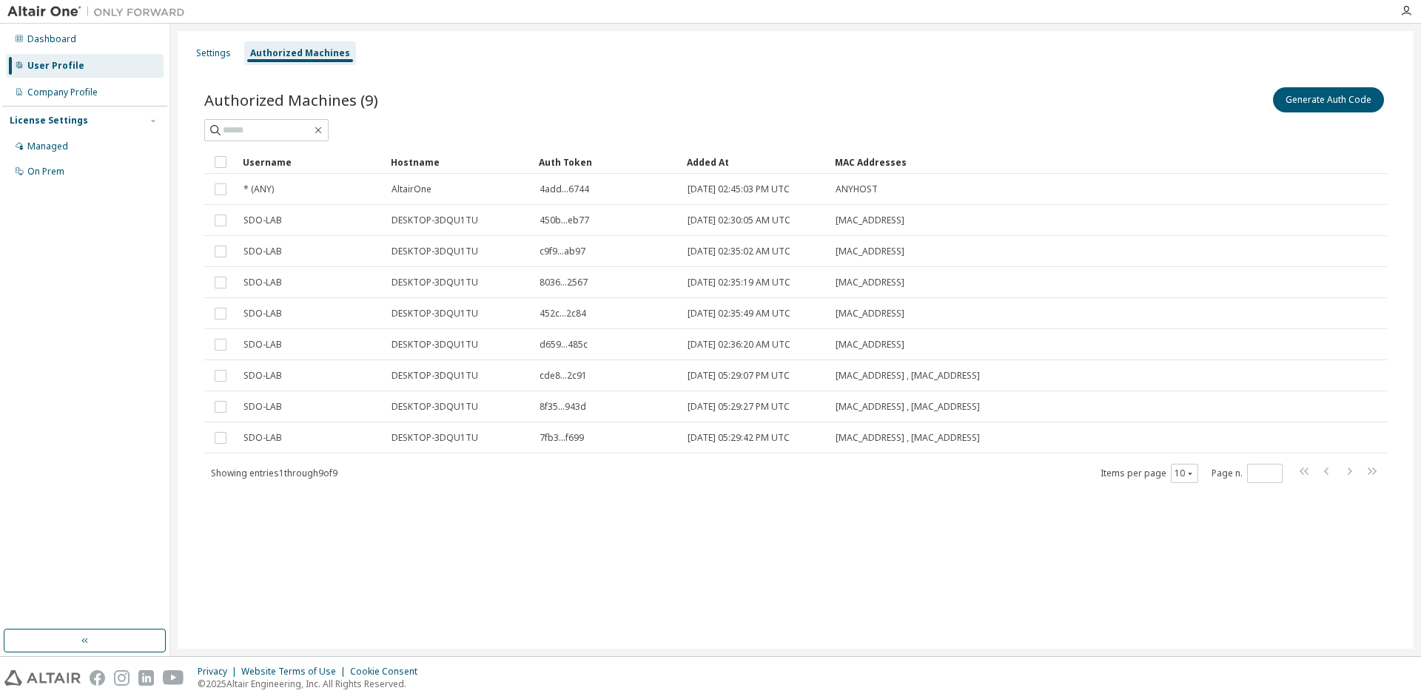
click at [732, 441] on span "2025-09-29 05:29:42 PM UTC" at bounding box center [738, 438] width 102 height 12
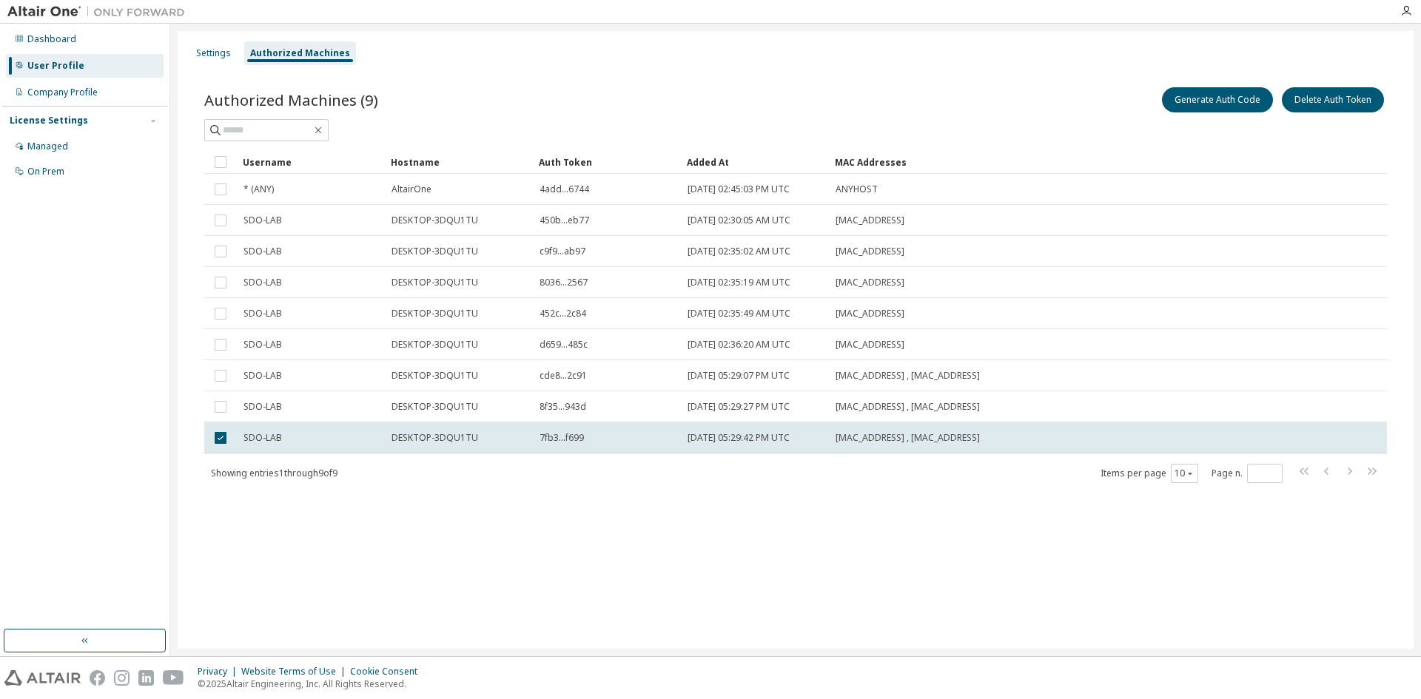
click at [930, 438] on span "04:7F:0E:AC:4A:FF , A8:A1:59:20:AB:7E" at bounding box center [907, 438] width 144 height 12
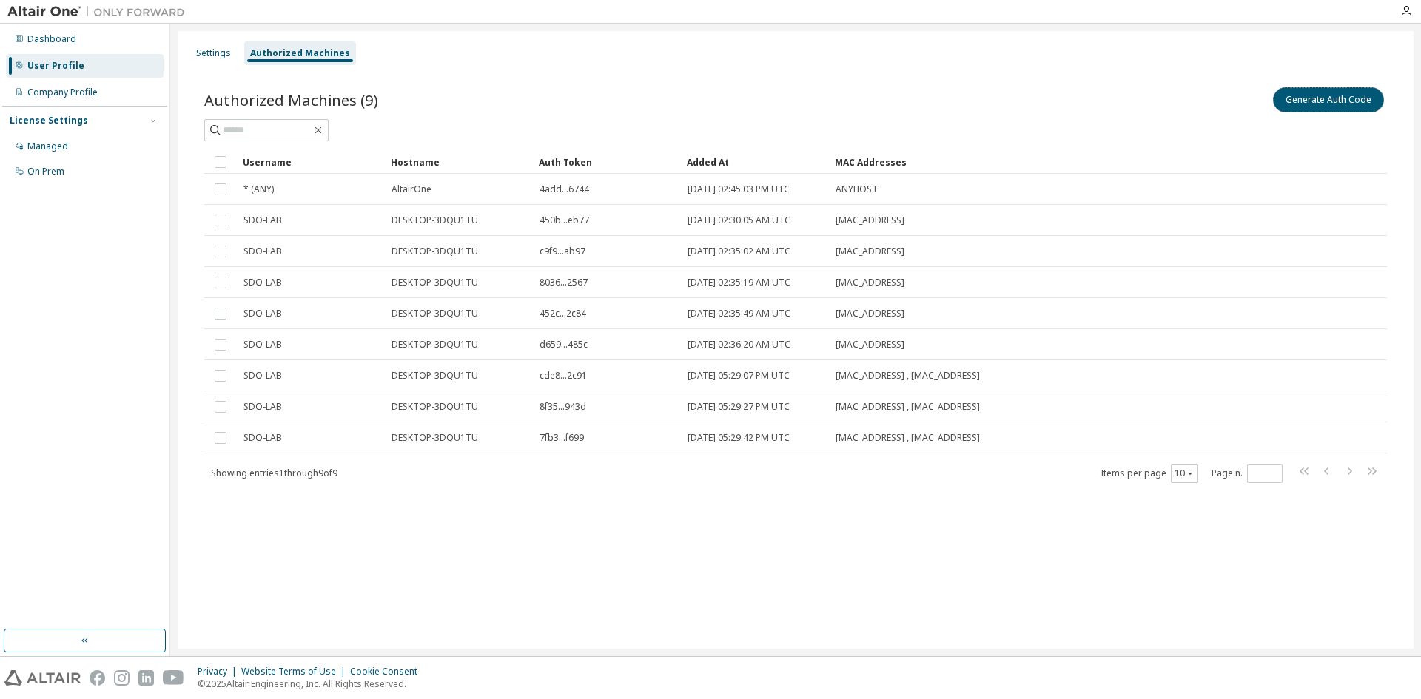
click at [1340, 101] on button "Generate Auth Code" at bounding box center [1328, 99] width 111 height 25
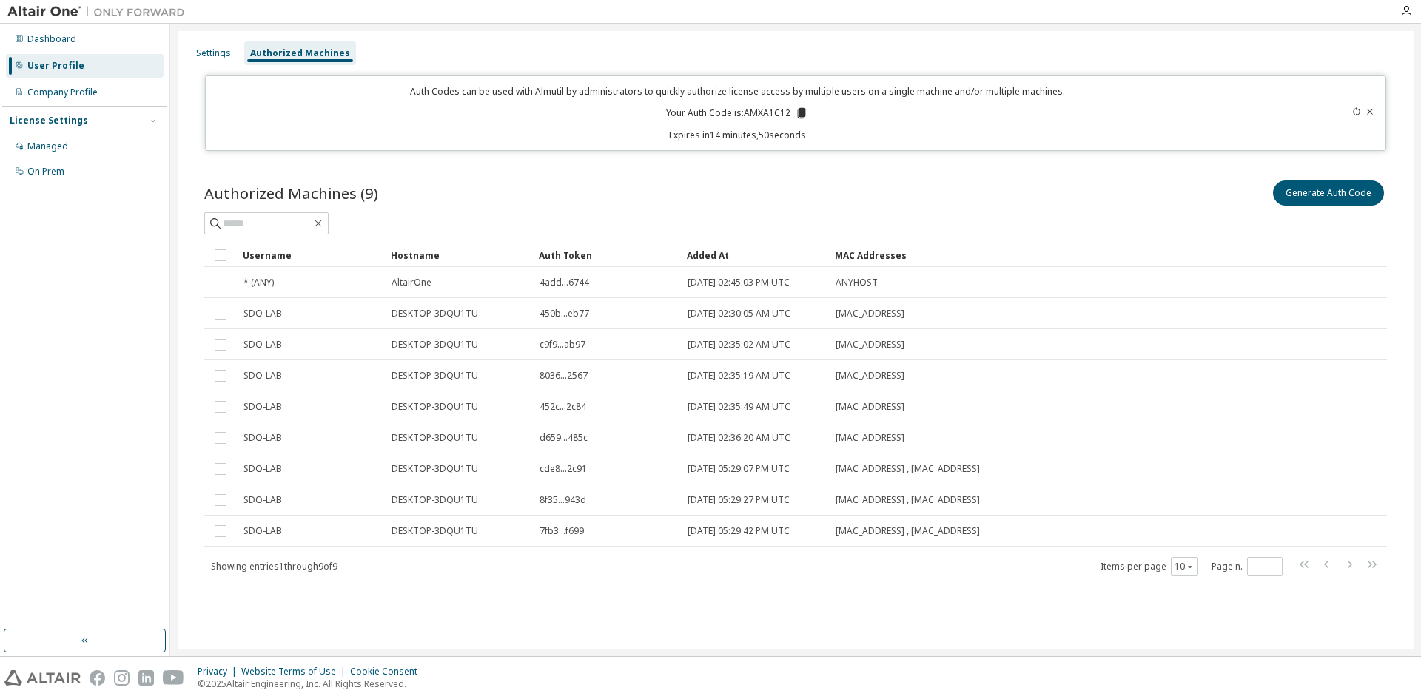
click at [1099, 117] on div "Auth Codes can be used with Almutil by administrators to quickly authorize lice…" at bounding box center [738, 113] width 1046 height 56
click at [798, 111] on icon at bounding box center [801, 113] width 13 height 13
click at [870, 123] on div "Auth Codes can be used with Almutil by administrators to quickly authorize lice…" at bounding box center [738, 113] width 1046 height 56
click at [1341, 201] on button "Generate Auth Code" at bounding box center [1328, 193] width 111 height 25
click at [1304, 189] on button "Generate Auth Code" at bounding box center [1328, 193] width 111 height 25
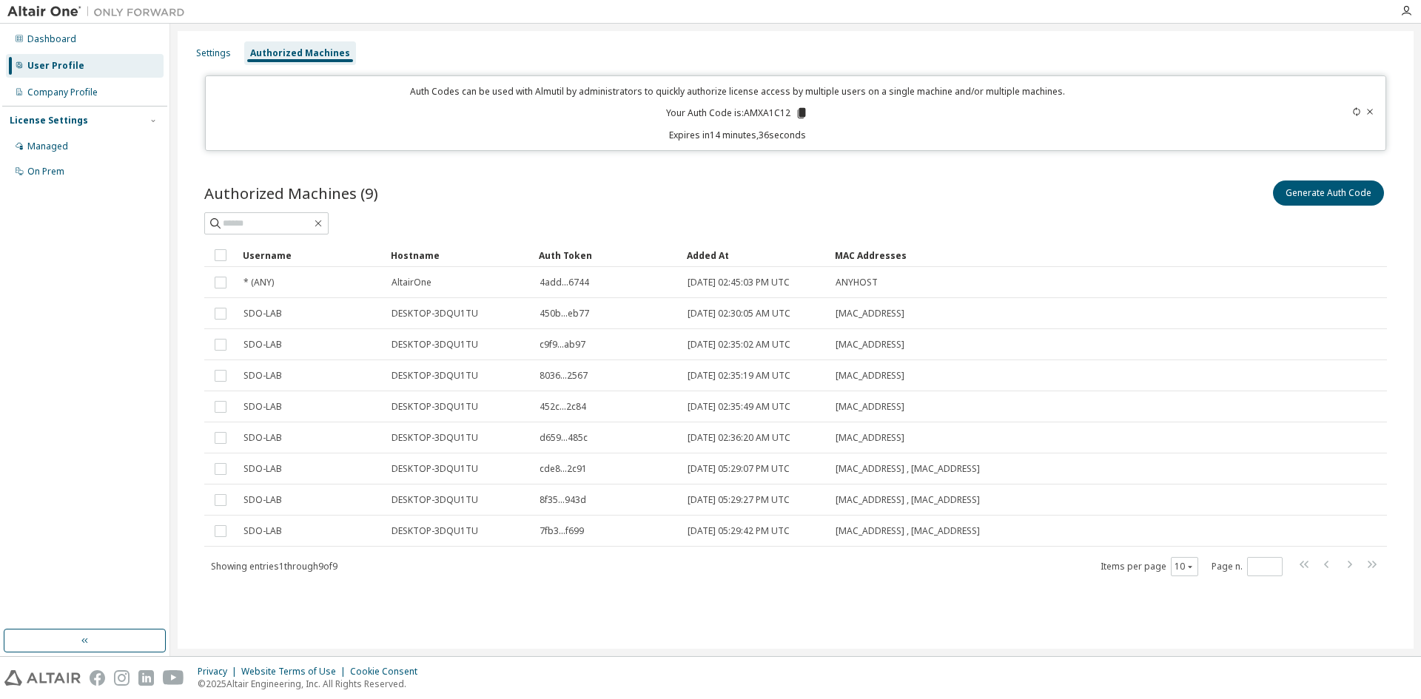
click at [1235, 128] on div "Auth Codes can be used with Almutil by administrators to quickly authorize lice…" at bounding box center [738, 113] width 1046 height 56
click at [1354, 115] on icon at bounding box center [1356, 111] width 9 height 9
click at [1183, 118] on div "Auth Codes can be used with Almutil by administrators to quickly authorize lice…" at bounding box center [738, 113] width 1046 height 56
click at [206, 58] on div "Settings" at bounding box center [213, 53] width 35 height 12
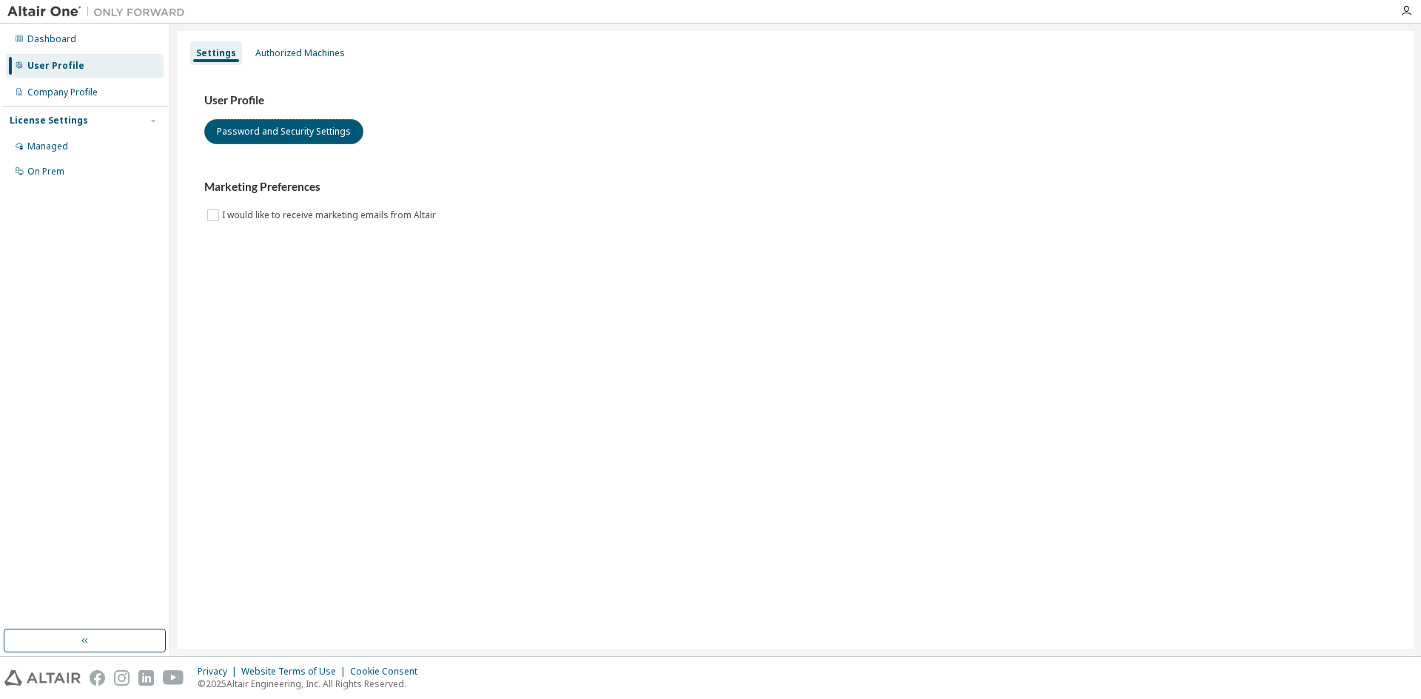
click at [265, 133] on button "Password and Security Settings" at bounding box center [283, 131] width 159 height 25
click at [88, 95] on div "Company Profile" at bounding box center [62, 93] width 70 height 12
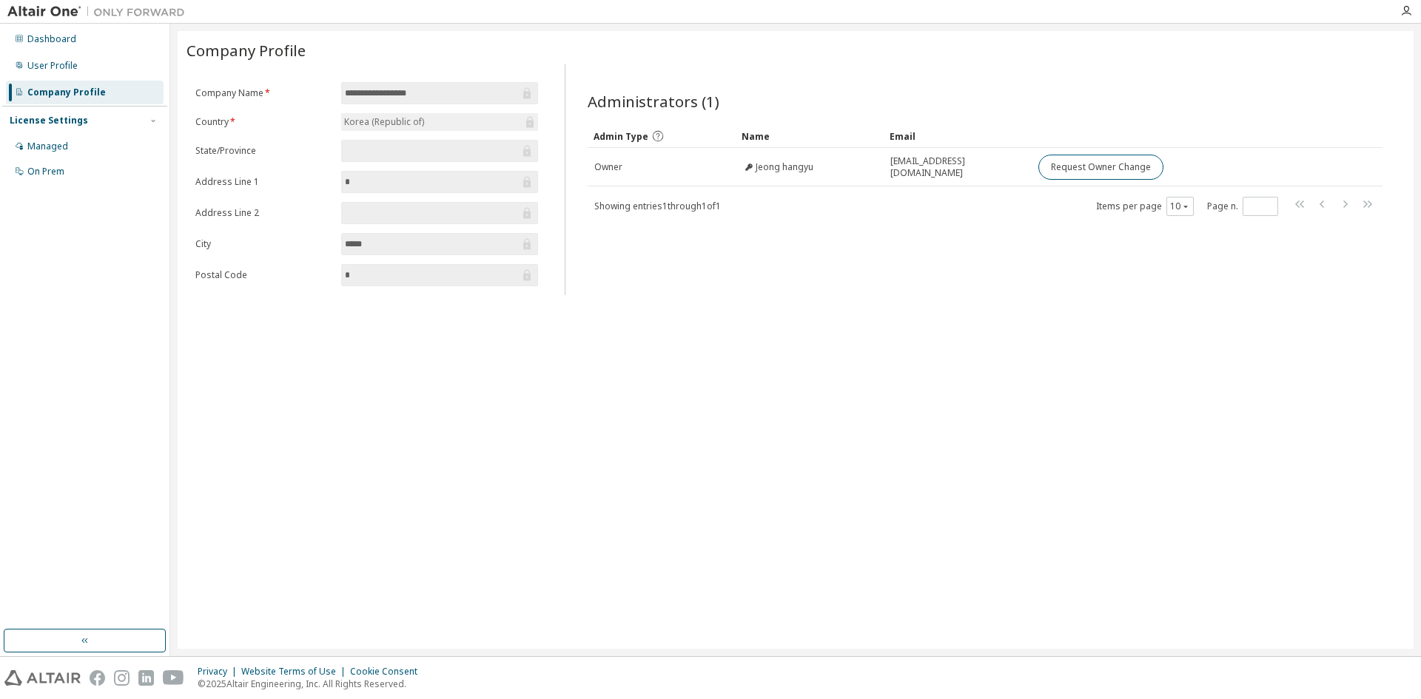
click at [47, 148] on div "Managed" at bounding box center [47, 147] width 41 height 12
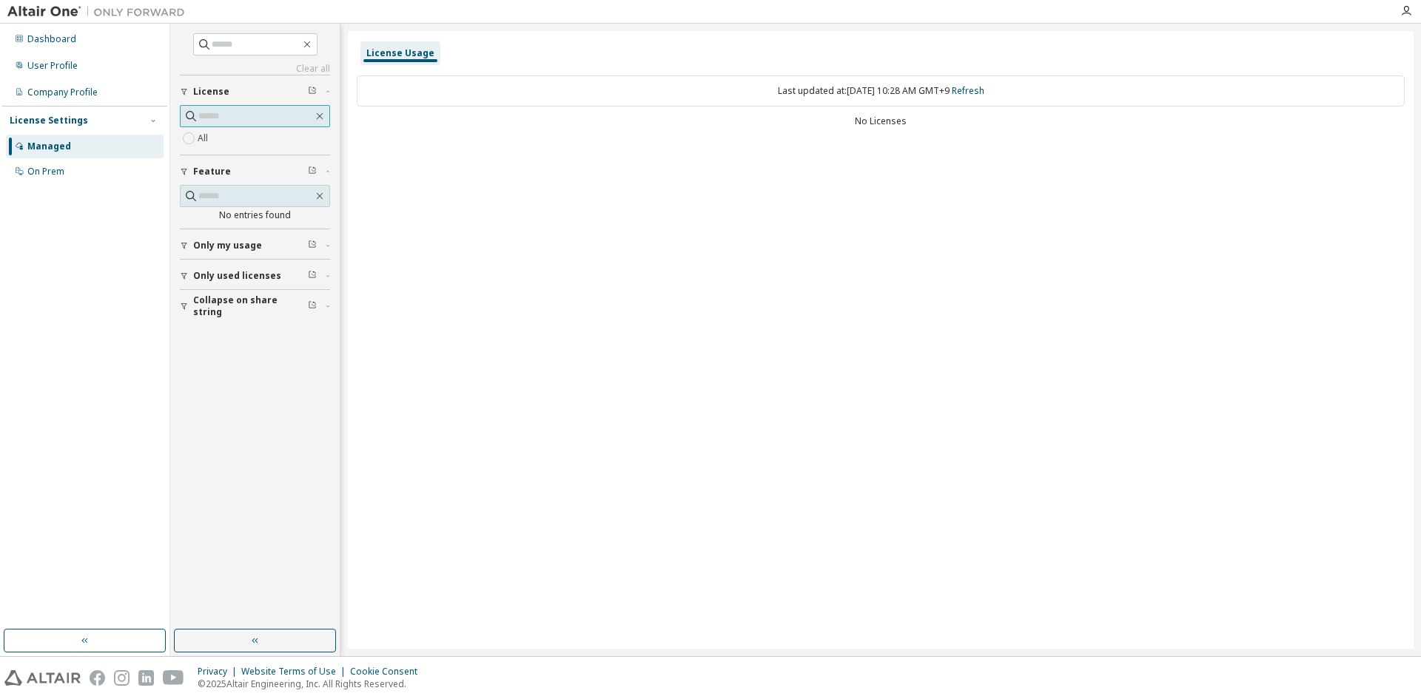
click at [251, 120] on input "text" at bounding box center [255, 116] width 115 height 15
click at [309, 90] on icon "button" at bounding box center [312, 90] width 9 height 9
click at [736, 176] on div "License Usage Last updated at: Tue 2025-09-30 10:28 AM GMT+9 Refresh No Licenses" at bounding box center [881, 340] width 1066 height 618
